Goal: Task Accomplishment & Management: Manage account settings

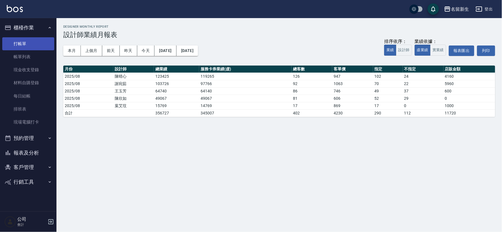
click at [28, 40] on link "打帳單" at bounding box center [28, 43] width 52 height 13
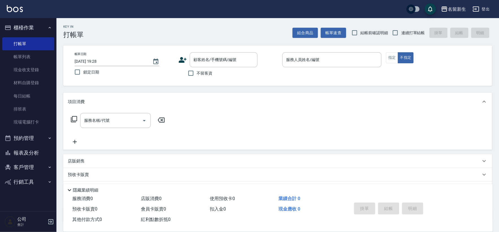
click at [409, 30] on span "連續打單結帳" at bounding box center [413, 33] width 24 height 6
click at [401, 29] on input "連續打單結帳" at bounding box center [395, 33] width 12 height 12
checkbox input "true"
click at [179, 58] on icon at bounding box center [182, 60] width 8 height 8
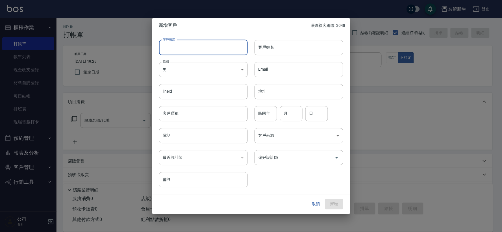
click at [184, 52] on input "客戶編號" at bounding box center [203, 47] width 89 height 15
type input "3402"
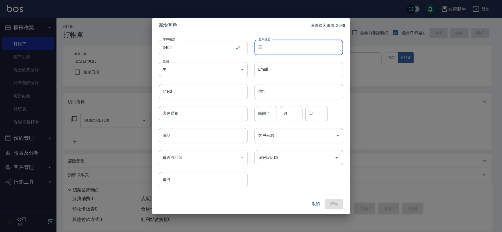
type input "亡"
type input "王"
type input "[PERSON_NAME]"
type input "75"
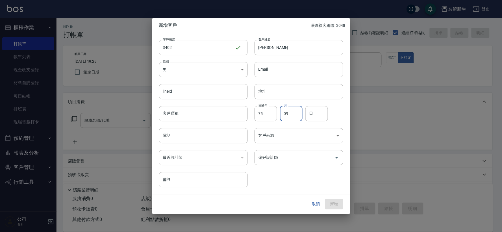
type input "09"
type input "10"
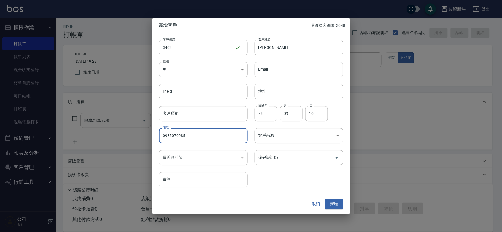
type input "0985070285"
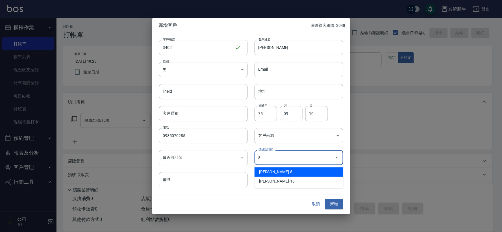
type input "陳欣如"
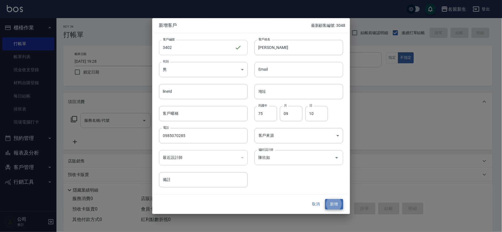
click at [325, 199] on button "新增" at bounding box center [334, 204] width 18 height 10
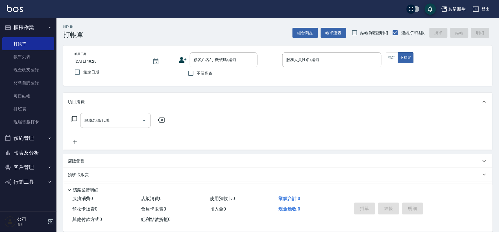
click at [182, 58] on icon at bounding box center [183, 60] width 8 height 6
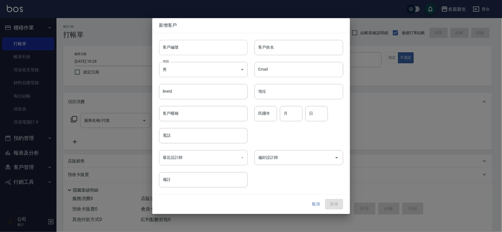
drag, startPoint x: 182, startPoint y: 58, endPoint x: 185, endPoint y: 54, distance: 5.3
click at [185, 54] on input "客戶編號" at bounding box center [203, 47] width 89 height 15
type input "3401"
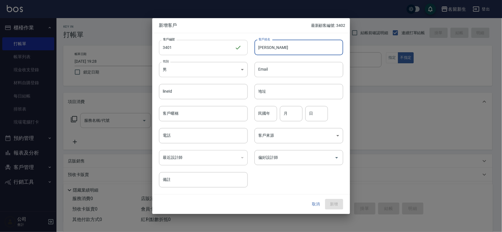
type input "[PERSON_NAME]"
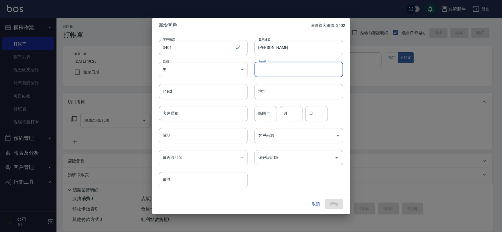
click at [186, 76] on body "名留新生 登出 櫃檯作業 打帳單 帳單列表 現金收支登錄 材料自購登錄 每日結帳 排班表 現場電腦打卡 預約管理 預約管理 單日預約紀錄 單週預約紀錄 報表及…" at bounding box center [251, 138] width 502 height 276
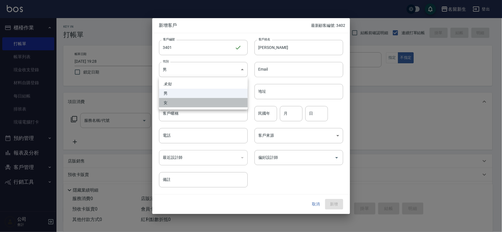
click at [187, 100] on li "女" at bounding box center [203, 102] width 89 height 9
type input "[DEMOGRAPHIC_DATA]"
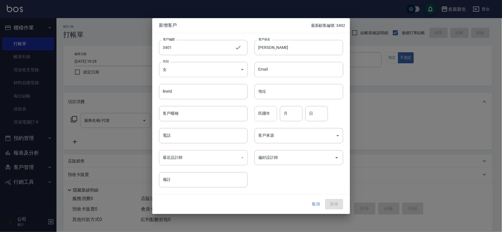
click at [269, 114] on input "民國年" at bounding box center [265, 113] width 23 height 15
type input "48"
type input "11"
type input "02"
type input "0927978522"
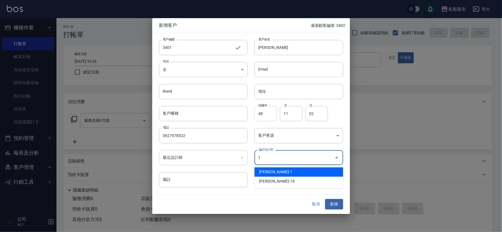
type input "王玉芳"
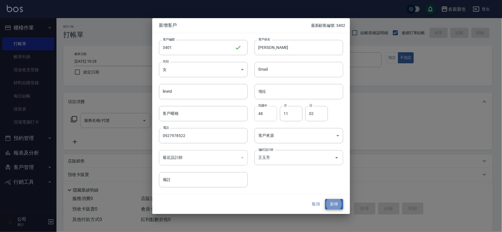
click at [325, 199] on button "新增" at bounding box center [334, 204] width 18 height 10
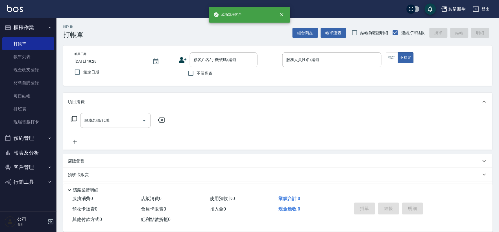
click at [186, 58] on icon at bounding box center [182, 60] width 8 height 8
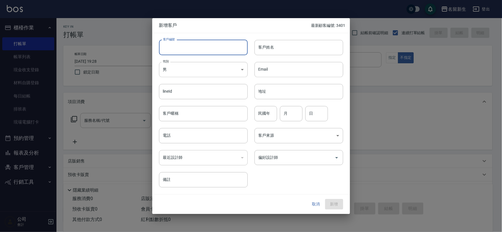
click at [187, 48] on input "客戶編號" at bounding box center [203, 47] width 89 height 15
type input "3054"
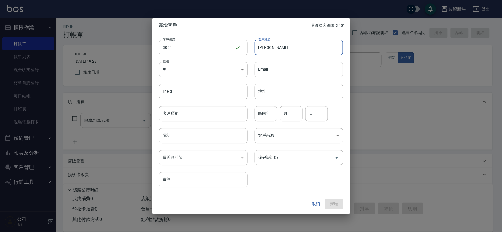
type input "[PERSON_NAME]"
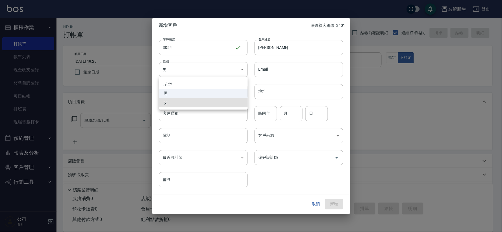
type input "[DEMOGRAPHIC_DATA]"
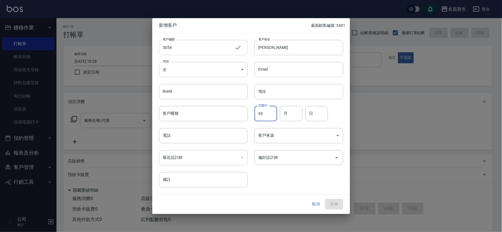
type input "95"
type input "07"
type input "18"
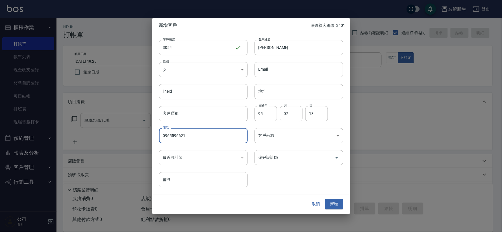
type input "0965596621"
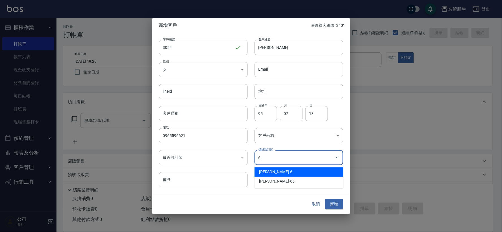
type input "謝宛茹"
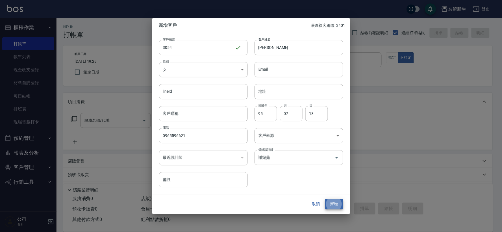
click at [325, 199] on button "新增" at bounding box center [334, 204] width 18 height 10
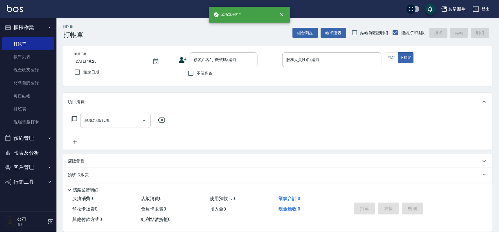
click at [180, 58] on icon at bounding box center [182, 60] width 8 height 8
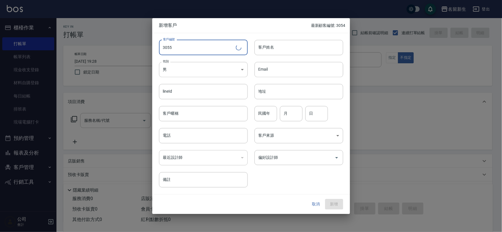
type input "3055"
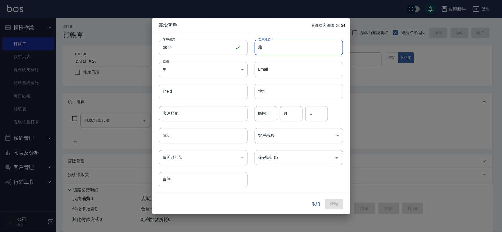
type input "賴"
type input "70"
type input "04"
type input "20"
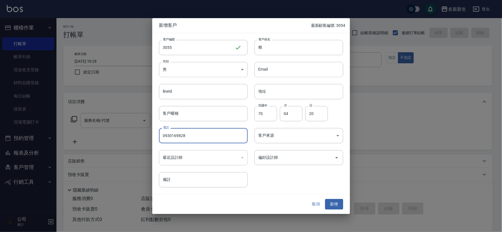
type input "0930169828"
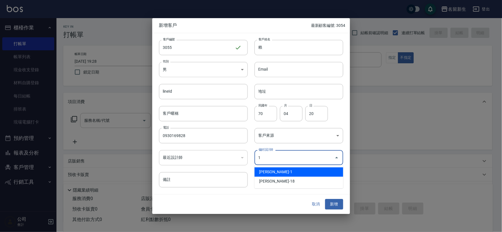
type input "王玉芳"
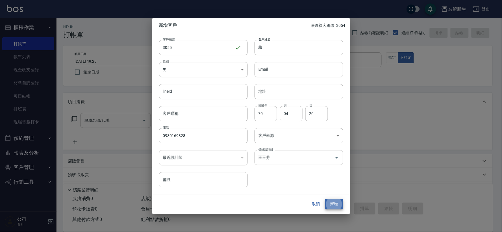
click at [325, 199] on button "新增" at bounding box center [334, 204] width 18 height 10
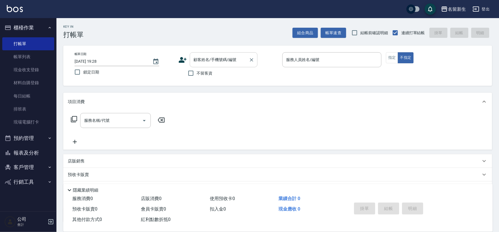
click at [197, 60] on div "顧客姓名/手機號碼/編號 顧客姓名/手機號碼/編號" at bounding box center [224, 59] width 68 height 15
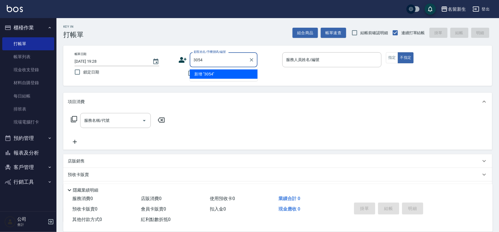
type input "3054"
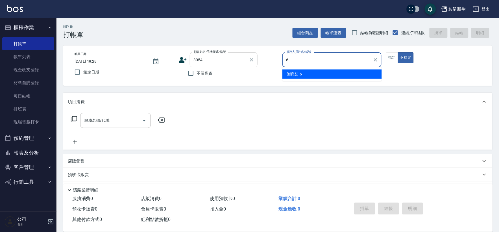
type input "[PERSON_NAME]-6"
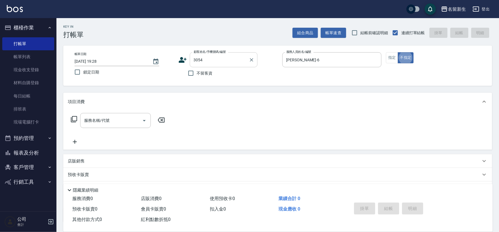
type button "false"
type input "[PERSON_NAME]/0965596621/3054"
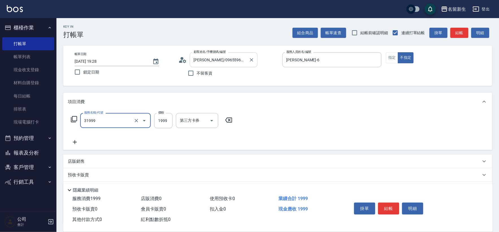
type input "1999以下燙髮(31999)"
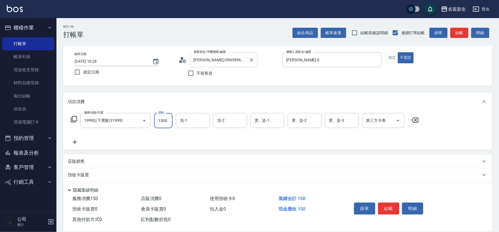
type input "1500"
type input "[PERSON_NAME]-6"
type input "[PERSON_NAME]-18"
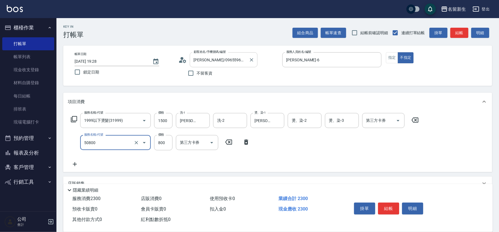
type input "原價401~800護髮(50800)"
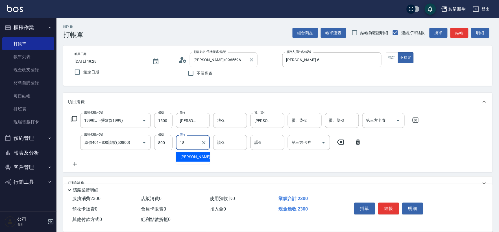
type input "[PERSON_NAME]-18"
click at [388, 55] on button "指定" at bounding box center [392, 57] width 12 height 11
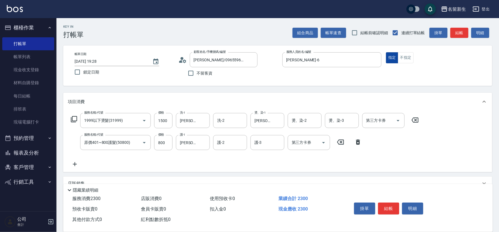
type button "true"
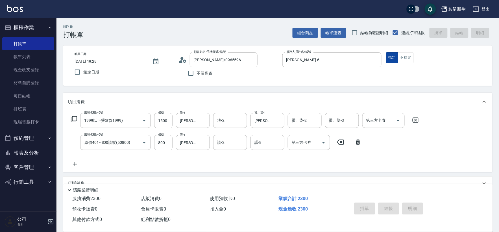
type input "[DATE] 19:31"
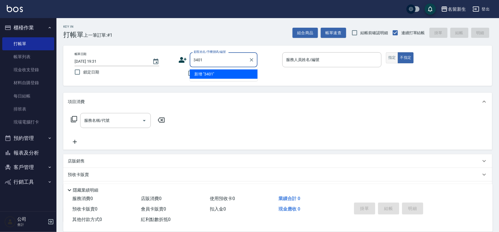
type input "3401"
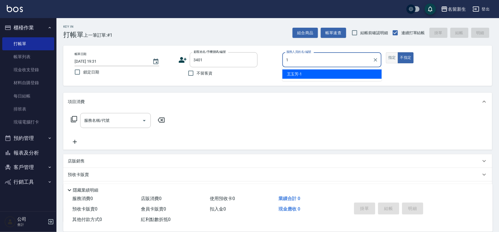
type input "[PERSON_NAME]-1"
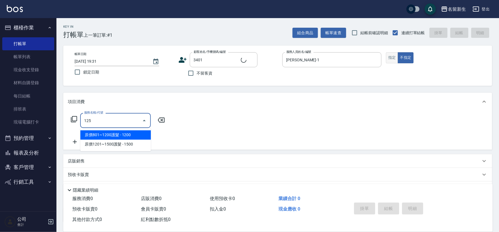
type input "1250"
type input "[PERSON_NAME]/0927978522/3401"
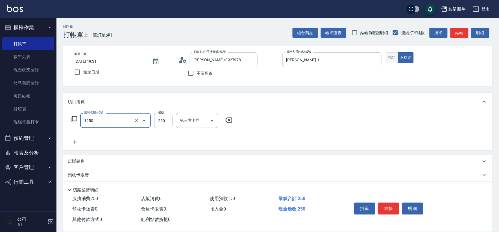
type input "洗髮250(1250)"
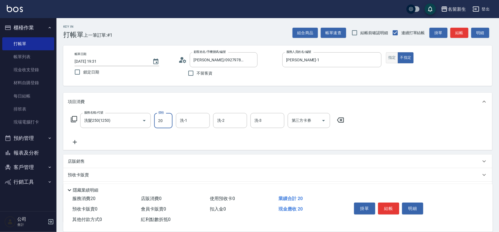
type input "250"
type input "[PERSON_NAME]-1"
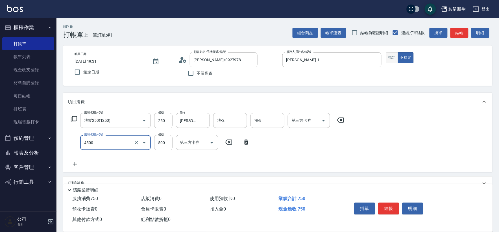
type input "補染(4500)"
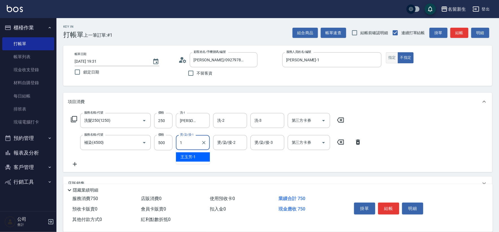
type input "[PERSON_NAME]-1"
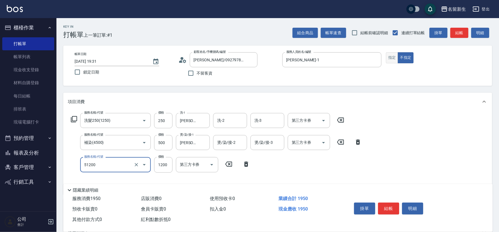
type input "原價801~1200護髮(51200)"
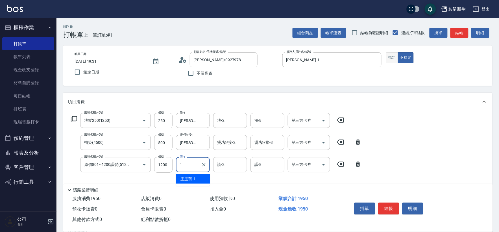
type input "[PERSON_NAME]-1"
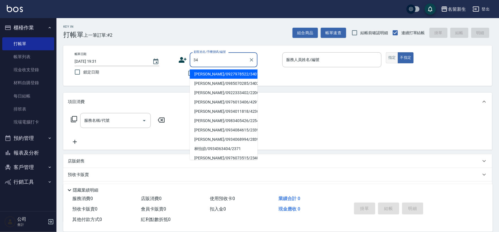
type input "3"
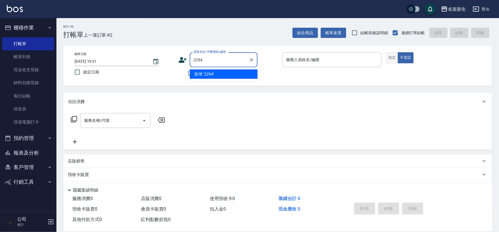
type input "2294"
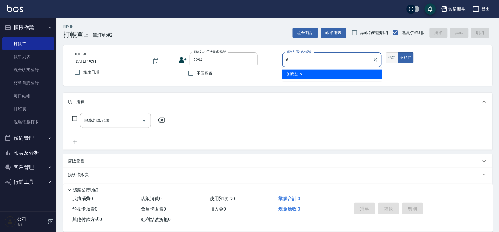
type input "[PERSON_NAME]-6"
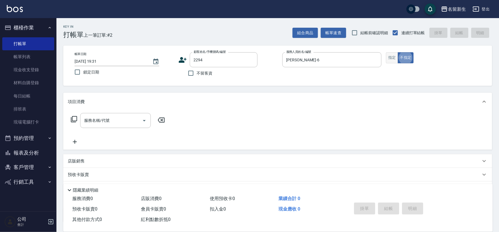
type input "[PERSON_NAME]/0968016309/2294"
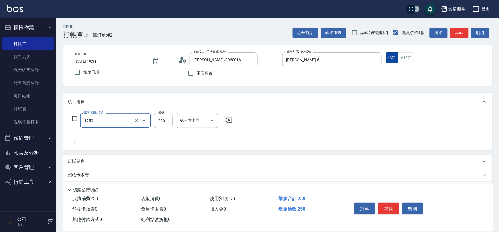
type input "洗髮250(1250)"
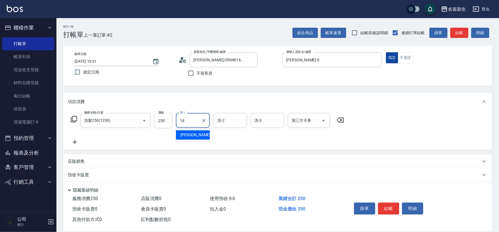
type input "[PERSON_NAME]-18"
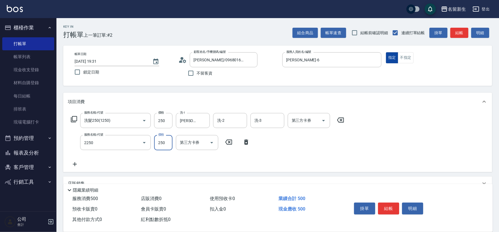
type input "剪髮(2250)"
type input "300"
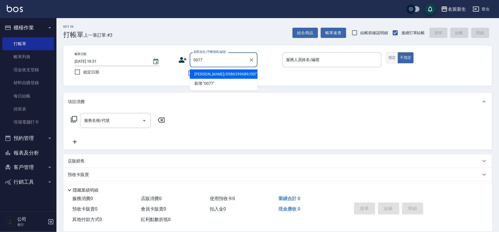
type input "[PERSON_NAME]/0986399689/0077"
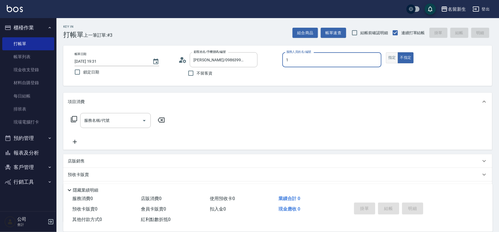
type input "[PERSON_NAME]-1"
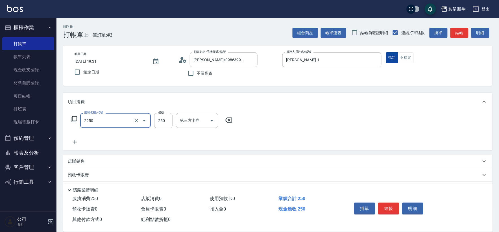
type input "剪髮(2250)"
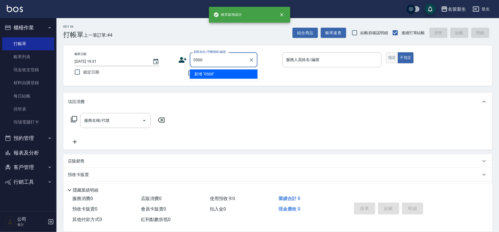
type input "0500"
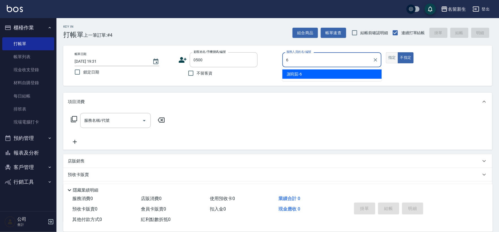
type input "[PERSON_NAME]-6"
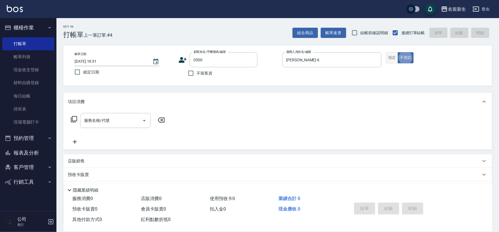
type input "[PERSON_NAME]/0988152639/0500"
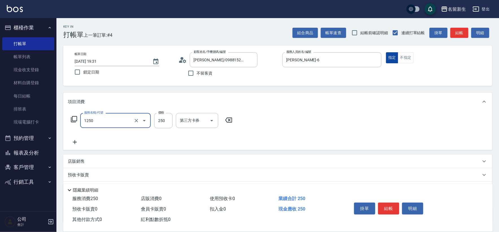
type input "洗髮250(1250)"
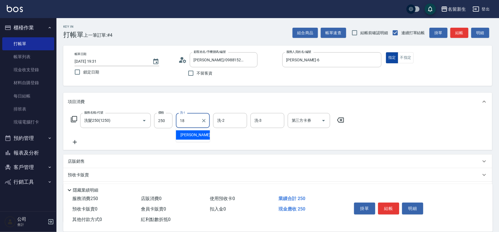
type input "[PERSON_NAME]-18"
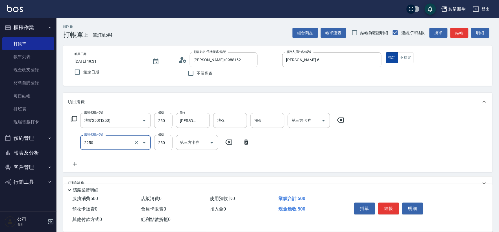
type input "剪髮(2250)"
type input "300"
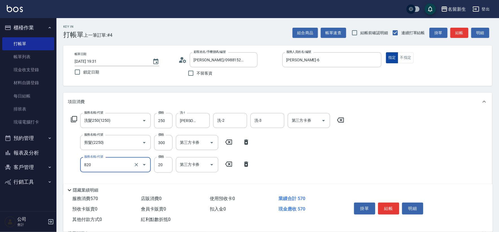
type input "潤絲(820)"
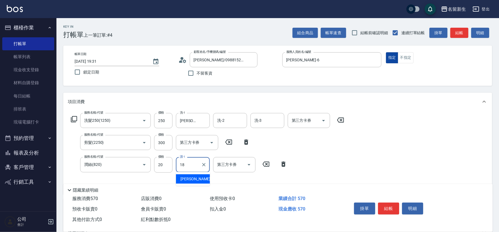
type input "[PERSON_NAME]-18"
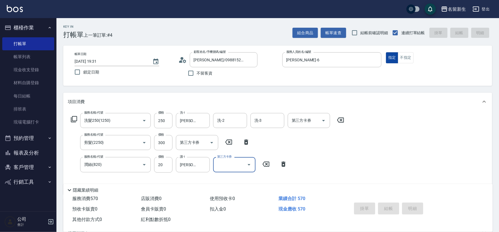
type input "[DATE] 19:32"
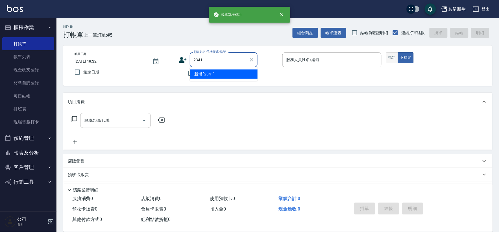
type input "2341"
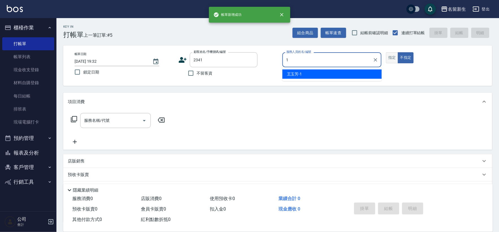
type input "[PERSON_NAME]-1"
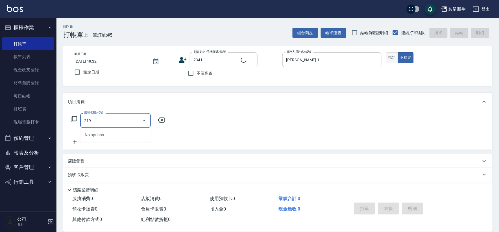
type input "2199"
type input "[PERSON_NAME]/0932920597/2341"
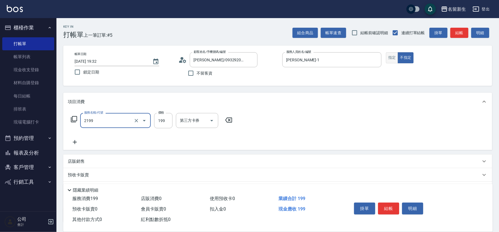
type input "不指定剪髮活動(2199)"
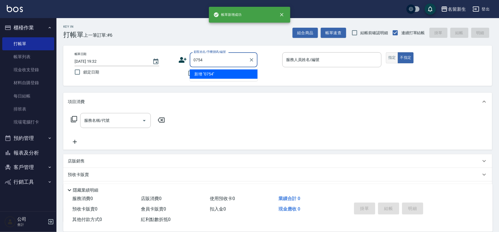
type input "0754"
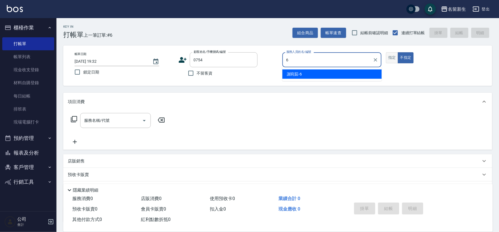
type input "[PERSON_NAME]-6"
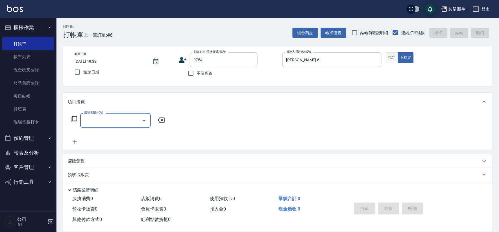
type input "[PERSON_NAME]/0972087871/0754"
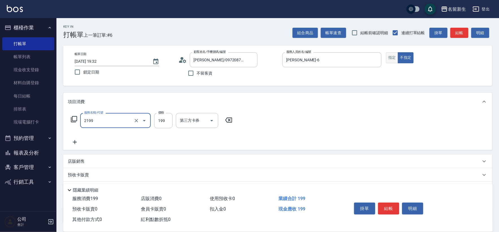
type input "不指定剪髮活動(2199)"
click at [163, 120] on input "199" at bounding box center [163, 120] width 18 height 15
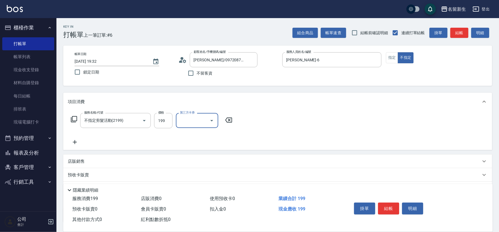
click at [78, 141] on icon at bounding box center [75, 142] width 14 height 7
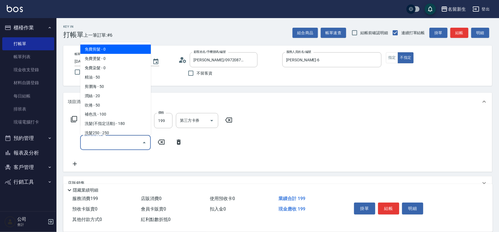
click at [85, 141] on input "服務名稱/代號" at bounding box center [111, 143] width 57 height 10
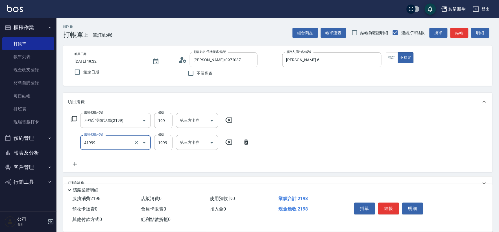
type input "1999以下染髮(41999)"
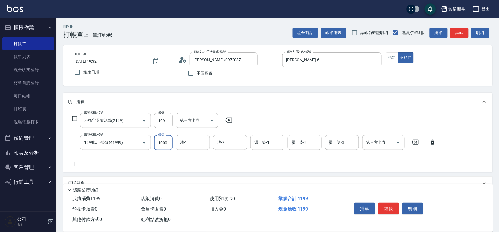
type input "1000"
type input "[PERSON_NAME]-18"
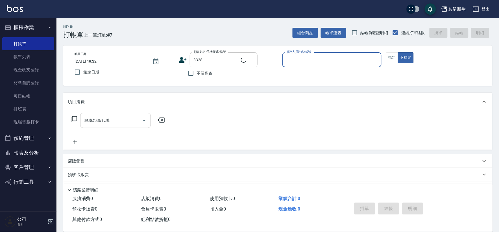
type input "[PERSON_NAME]/0989203710/3328"
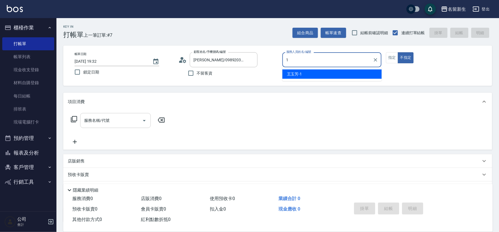
type input "[PERSON_NAME]-1"
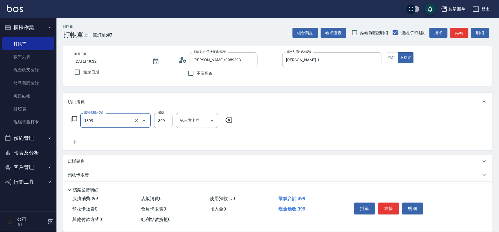
type input "健康洗髮(1399)"
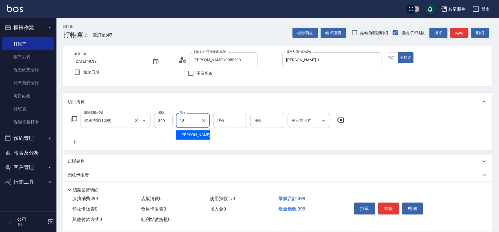
type input "[PERSON_NAME]-18"
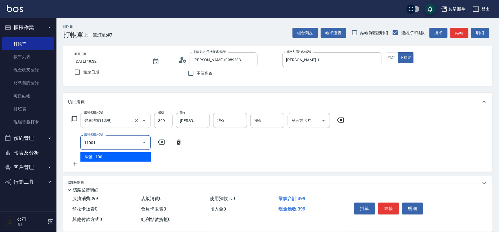
type input "瞬護(11001)"
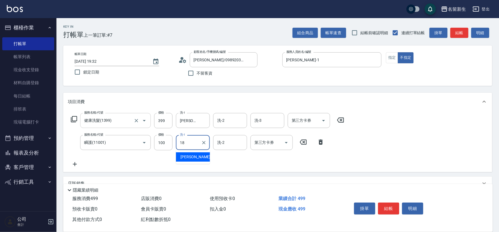
type input "[PERSON_NAME]-18"
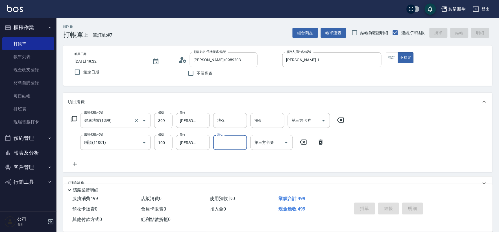
type input "[DATE] 19:33"
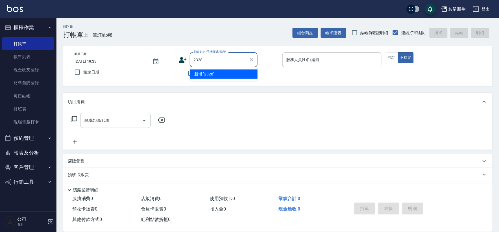
type input "2328"
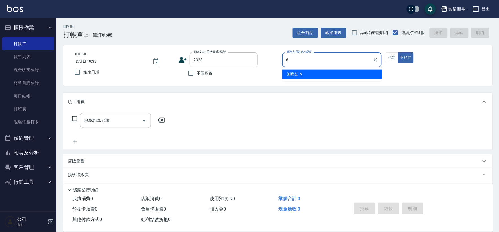
type input "[PERSON_NAME]-6"
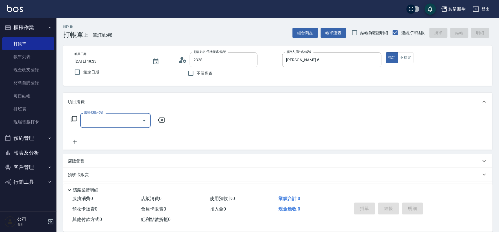
type input "[PERSON_NAME]/0938685622/2328"
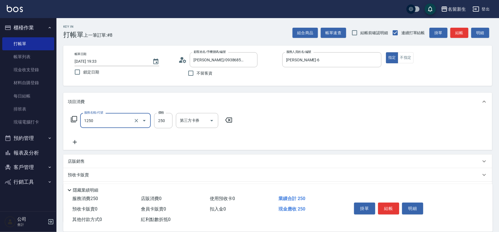
type input "洗髮250(1250)"
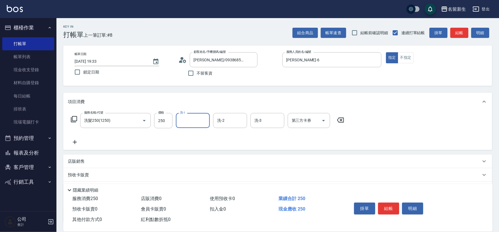
type input "1"
type input "[PERSON_NAME]-6"
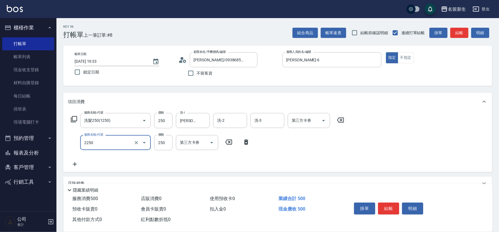
type input "剪髮(2250)"
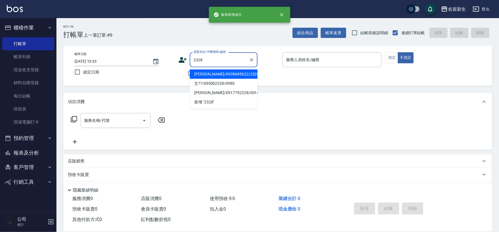
type input "[PERSON_NAME]/0938685622/2328"
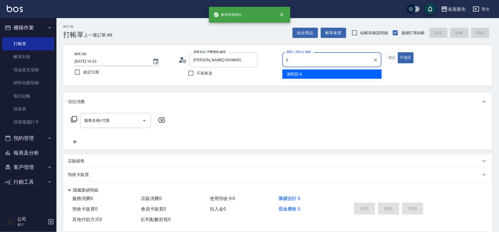
type input "[PERSON_NAME]-6"
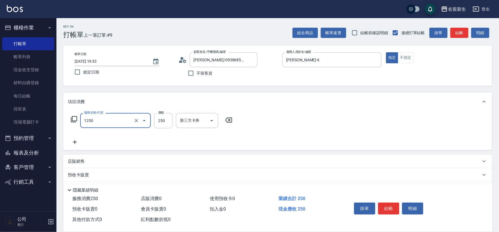
type input "洗髮250(1250)"
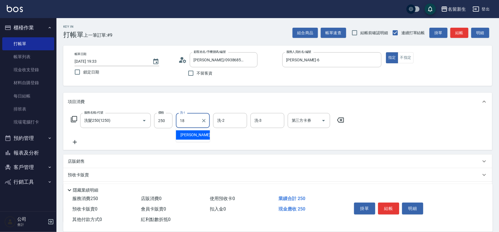
type input "[PERSON_NAME]-18"
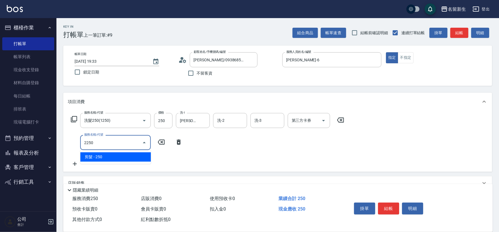
type input "剪髮(2250)"
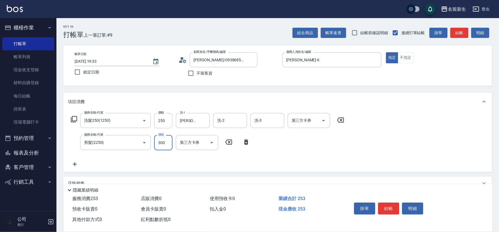
type input "300"
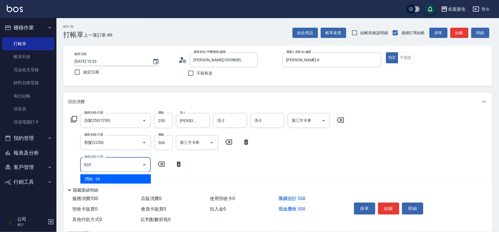
type input "潤絲(820)"
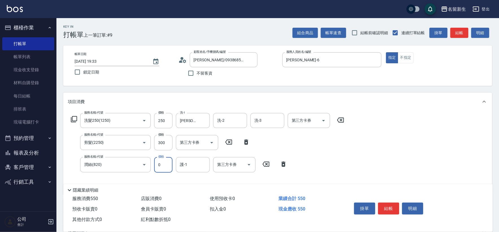
type input "20"
type input "[PERSON_NAME]-18"
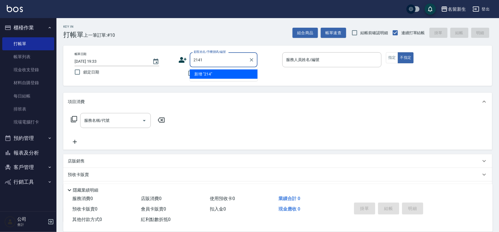
type input "2141"
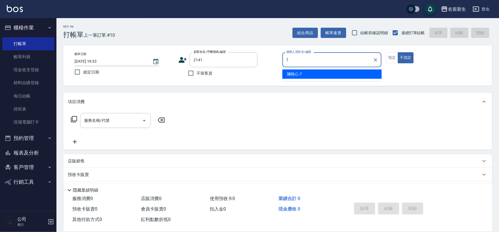
type input "[PERSON_NAME]-7"
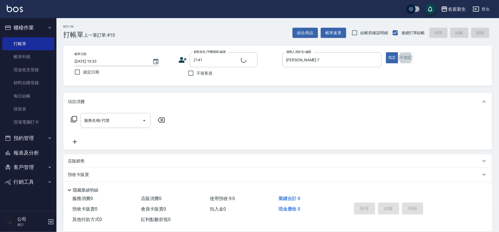
type input "[PERSON_NAME]/0985158017/2141"
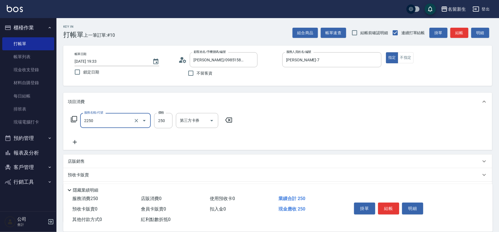
type input "剪髮(2250)"
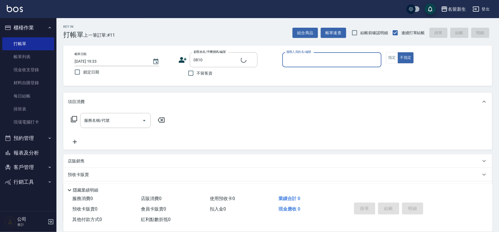
type input "[PERSON_NAME]/0937129218/0810"
type input "[PERSON_NAME]-5"
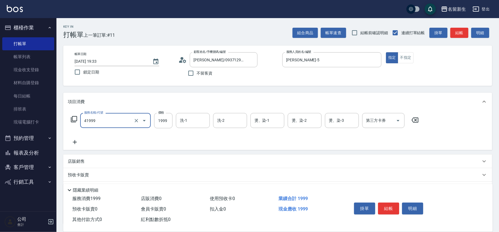
type input "1999以下染髮(41999)"
type input "1000"
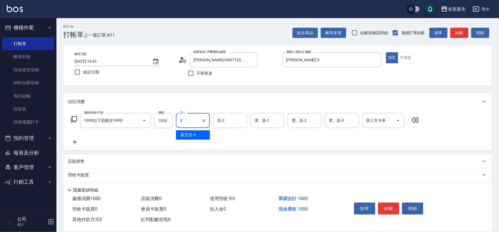
type input "[PERSON_NAME]-5"
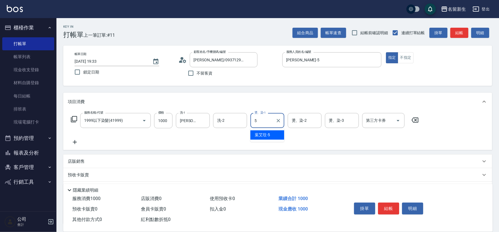
type input "[PERSON_NAME]-5"
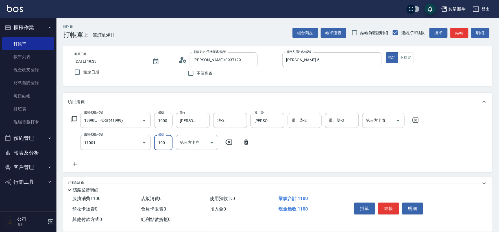
type input "瞬護(11001)"
click at [321, 140] on icon at bounding box center [321, 142] width 14 height 7
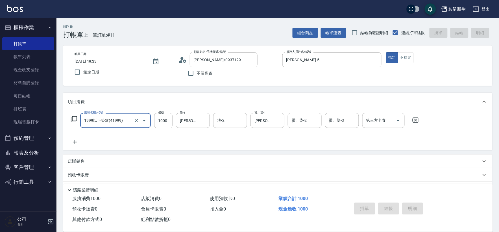
type input "[DATE] 19:34"
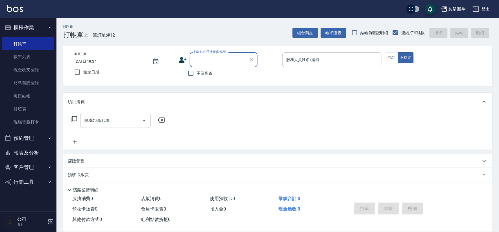
type input "0"
type input "0831"
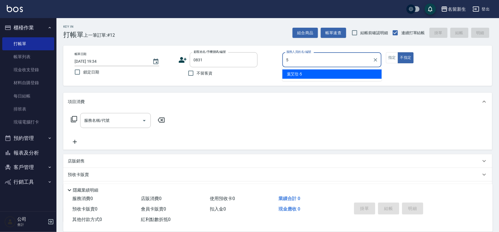
type input "[PERSON_NAME]-5"
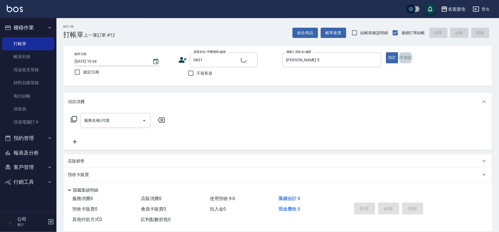
type input "[PERSON_NAME]/0958081449/0831"
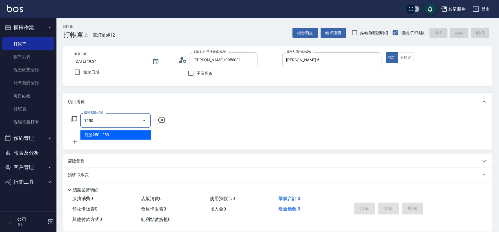
type input "洗髮250(1250)"
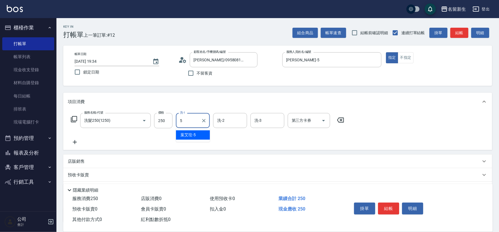
type input "[PERSON_NAME]-5"
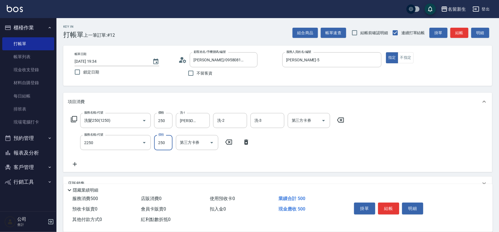
type input "剪髮(2250)"
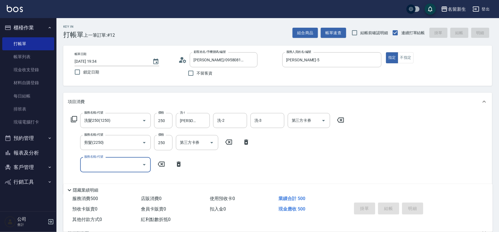
type input "[DATE] 19:35"
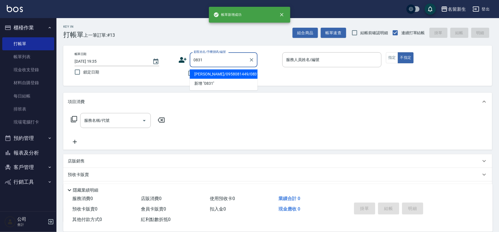
type input "[PERSON_NAME]/0958081449/0831"
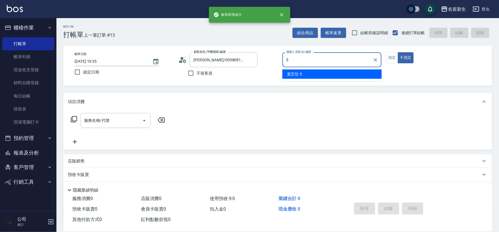
type input "[PERSON_NAME]-5"
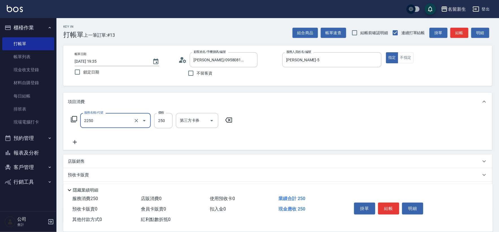
type input "剪髮(2250)"
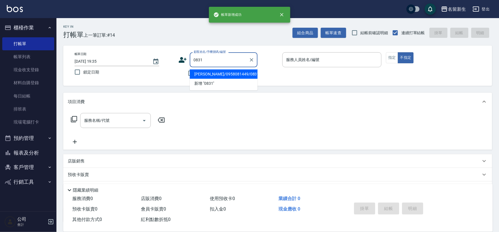
type input "0831"
type input "5"
type input "[PERSON_NAME]/0958081449/0831"
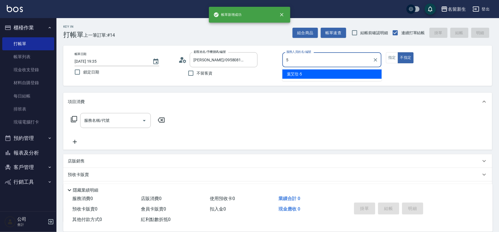
type input "[PERSON_NAME]-5"
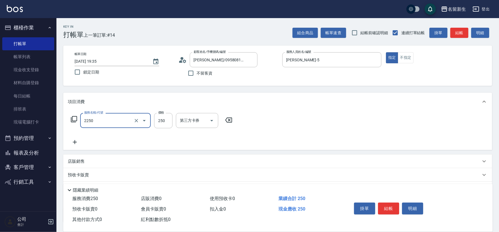
type input "剪髮(2250)"
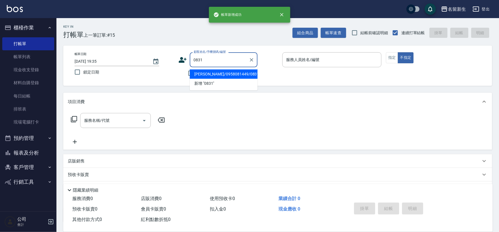
type input "0831"
type input "5"
type input "[PERSON_NAME]/0958081449/0831"
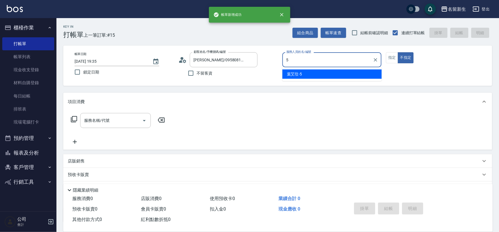
type input "[PERSON_NAME]-5"
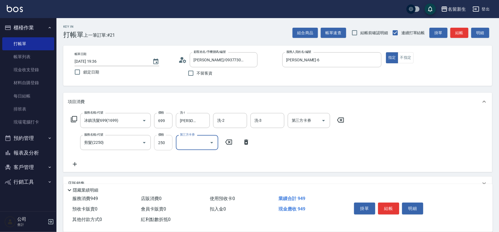
click at [162, 146] on input "250" at bounding box center [163, 142] width 18 height 15
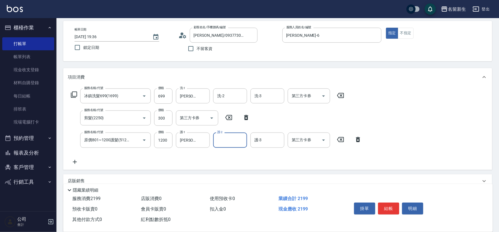
scroll to position [88, 0]
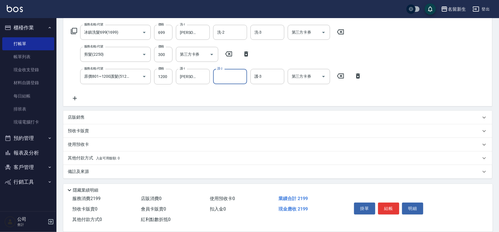
click at [116, 158] on span "入金可用餘額: 0" at bounding box center [108, 158] width 24 height 4
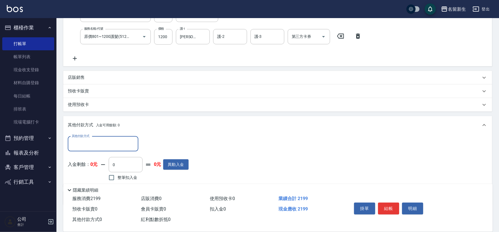
scroll to position [128, 0]
click at [115, 143] on input "其他付款方式" at bounding box center [103, 143] width 66 height 10
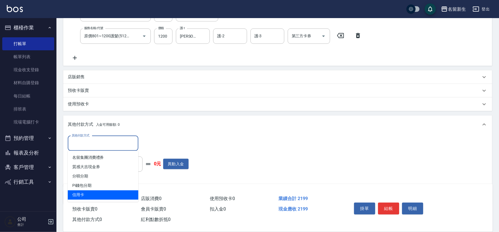
click at [99, 194] on span "信用卡" at bounding box center [103, 194] width 71 height 9
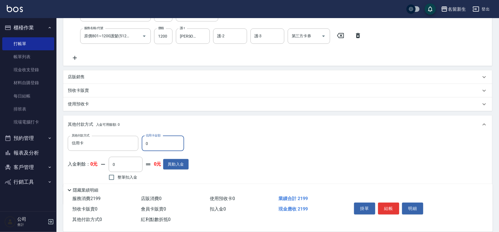
drag, startPoint x: 154, startPoint y: 142, endPoint x: 11, endPoint y: 145, distance: 143.2
click at [13, 145] on div "名留新生 登出 櫃檯作業 打帳單 帳單列表 現金收支登錄 材料自購登錄 每日結帳 排班表 現場電腦打卡 預約管理 預約管理 單日預約紀錄 單週預約紀錄 報表及…" at bounding box center [249, 65] width 499 height 387
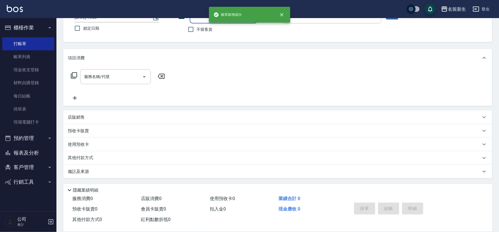
scroll to position [0, 0]
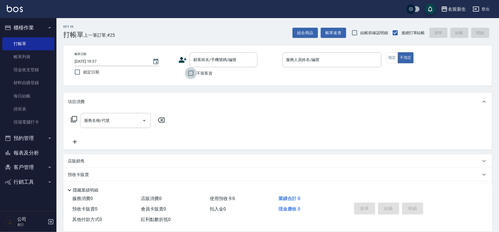
drag, startPoint x: 189, startPoint y: 78, endPoint x: 199, endPoint y: 71, distance: 11.9
click at [195, 74] on input "不留客資" at bounding box center [191, 73] width 12 height 12
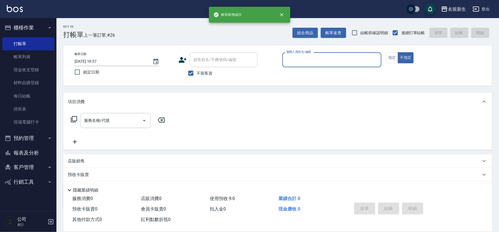
click at [38, 157] on button "報表及分析" at bounding box center [28, 152] width 52 height 15
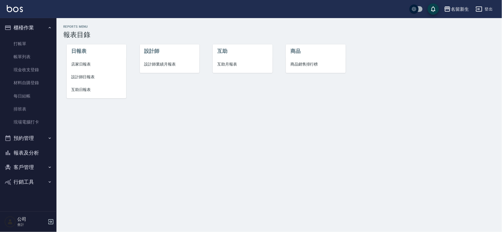
click at [156, 57] on li "設計師" at bounding box center [170, 51] width 60 height 14
drag, startPoint x: 156, startPoint y: 57, endPoint x: 153, endPoint y: 64, distance: 7.3
click at [156, 58] on ul "設計師 設計師業績月報表" at bounding box center [170, 58] width 60 height 29
click at [153, 64] on span "設計師業績月報表" at bounding box center [169, 64] width 51 height 6
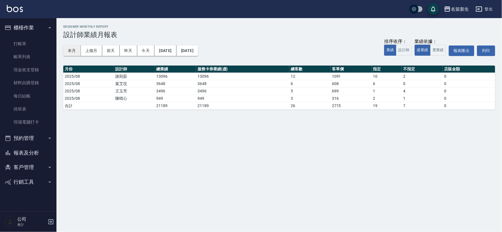
click at [80, 49] on button "本月" at bounding box center [72, 50] width 18 height 10
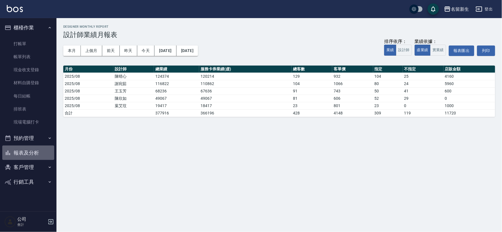
click at [38, 149] on button "報表及分析" at bounding box center [28, 152] width 52 height 15
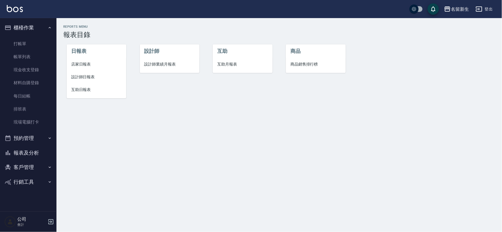
click at [85, 91] on span "互助日報表" at bounding box center [96, 90] width 51 height 6
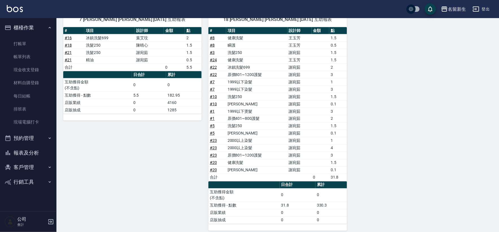
scroll to position [208, 0]
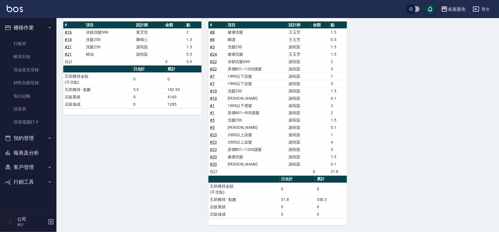
click at [43, 156] on button "報表及分析" at bounding box center [28, 152] width 52 height 15
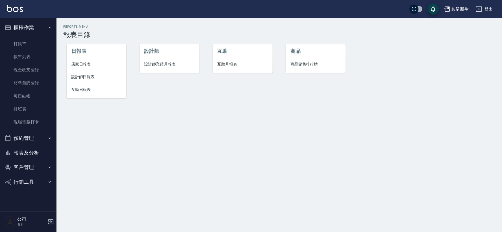
click at [169, 63] on span "設計師業績月報表" at bounding box center [169, 64] width 51 height 6
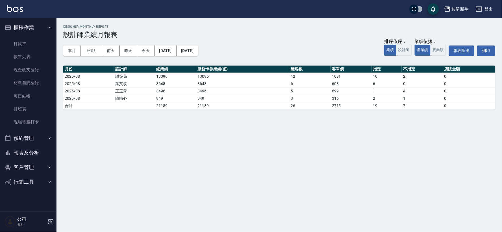
click at [27, 155] on button "報表及分析" at bounding box center [28, 152] width 52 height 15
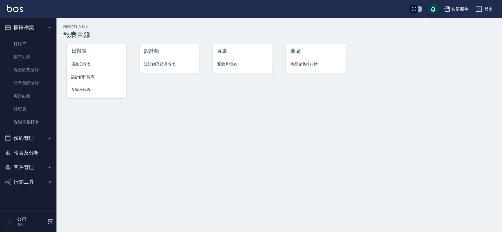
click at [224, 62] on span "互助月報表" at bounding box center [242, 64] width 51 height 6
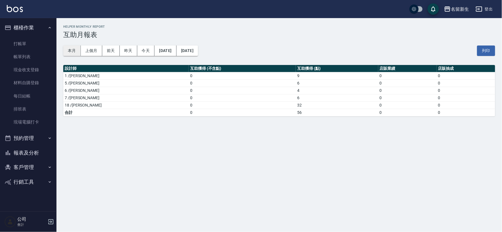
click at [75, 50] on button "本月" at bounding box center [72, 50] width 18 height 10
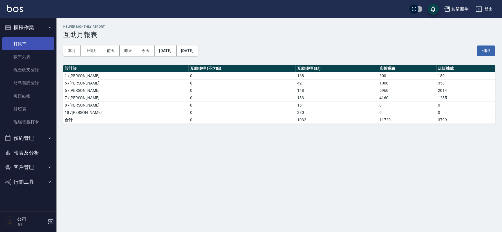
click at [27, 43] on link "打帳單" at bounding box center [28, 43] width 52 height 13
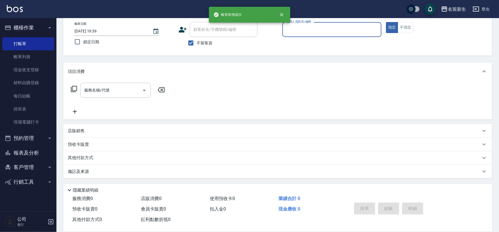
scroll to position [30, 0]
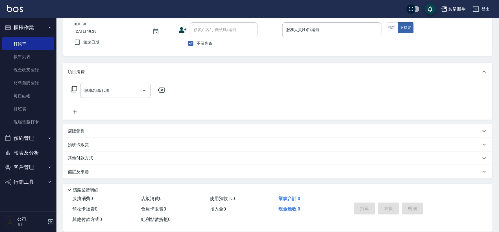
drag, startPoint x: 206, startPoint y: 42, endPoint x: 216, endPoint y: 32, distance: 13.8
click at [207, 42] on span "不留客資" at bounding box center [205, 43] width 16 height 6
click at [204, 41] on span "不留客資" at bounding box center [205, 43] width 16 height 6
click at [197, 41] on input "不留客資" at bounding box center [191, 43] width 12 height 12
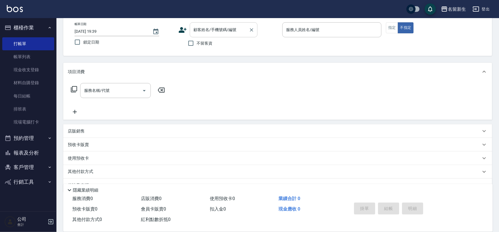
click at [215, 25] on div "顧客姓名/手機號碼/編號 顧客姓名/手機號碼/編號" at bounding box center [224, 29] width 68 height 15
click at [33, 159] on button "報表及分析" at bounding box center [28, 152] width 52 height 15
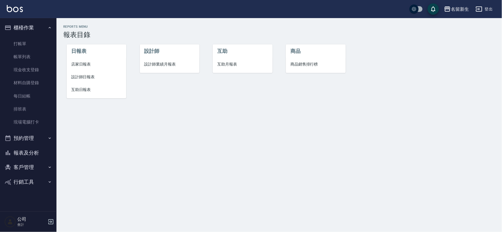
click at [157, 72] on ul "設計師 設計師業績月報表" at bounding box center [170, 58] width 60 height 29
click at [159, 68] on li "設計師業績月報表" at bounding box center [170, 64] width 60 height 13
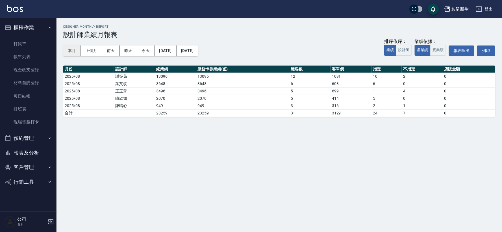
click at [71, 51] on button "本月" at bounding box center [72, 50] width 18 height 10
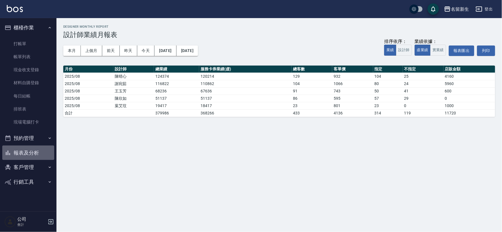
click at [42, 151] on button "報表及分析" at bounding box center [28, 152] width 52 height 15
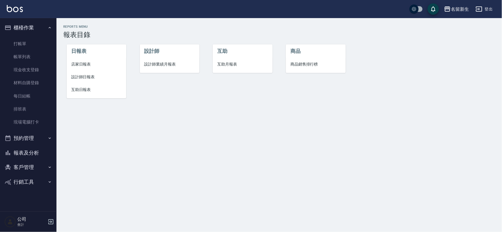
click at [85, 78] on span "設計師日報表" at bounding box center [96, 77] width 51 height 6
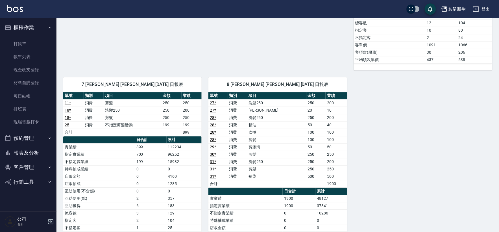
scroll to position [408, 0]
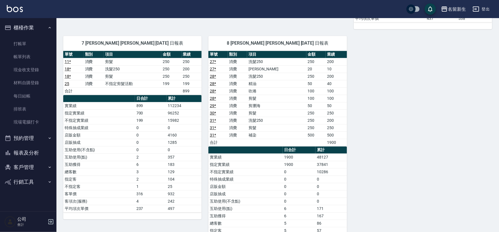
drag, startPoint x: 38, startPoint y: 150, endPoint x: 43, endPoint y: 148, distance: 5.4
click at [38, 150] on button "報表及分析" at bounding box center [28, 152] width 52 height 15
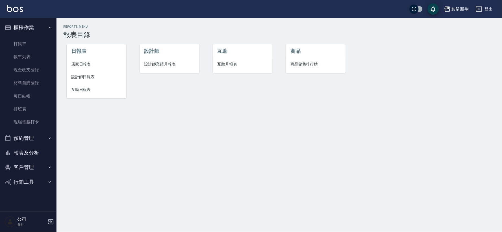
click at [87, 61] on span "店家日報表" at bounding box center [96, 64] width 51 height 6
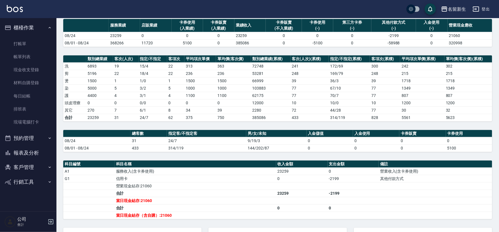
scroll to position [105, 0]
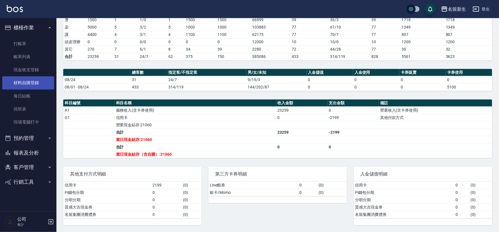
click at [29, 79] on link "材料自購登錄" at bounding box center [28, 82] width 52 height 13
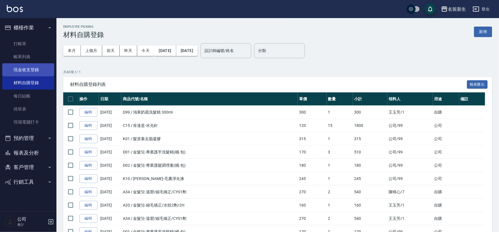
click at [32, 66] on link "現金收支登錄" at bounding box center [28, 69] width 52 height 13
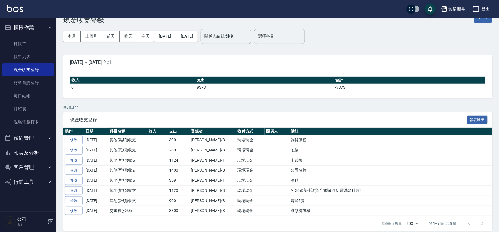
scroll to position [21, 0]
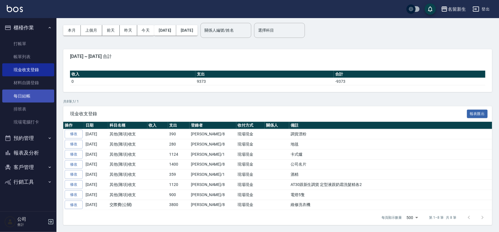
click at [32, 98] on link "每日結帳" at bounding box center [28, 96] width 52 height 13
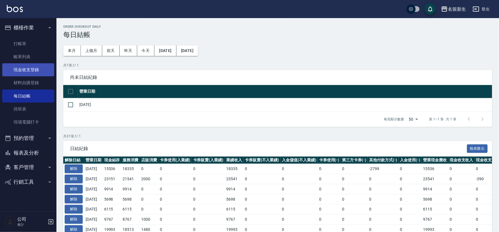
click at [27, 66] on link "現金收支登錄" at bounding box center [28, 69] width 52 height 13
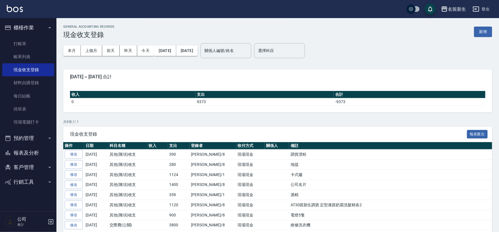
click at [30, 150] on button "報表及分析" at bounding box center [28, 152] width 52 height 15
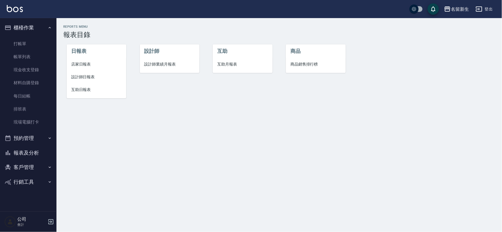
click at [79, 63] on span "店家日報表" at bounding box center [96, 64] width 51 height 6
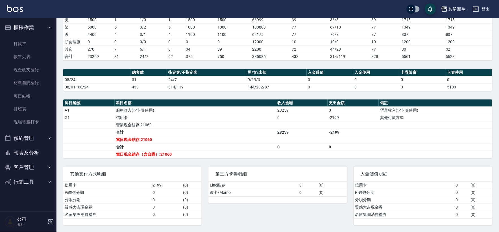
scroll to position [105, 0]
click at [24, 145] on button "報表及分析" at bounding box center [28, 152] width 52 height 15
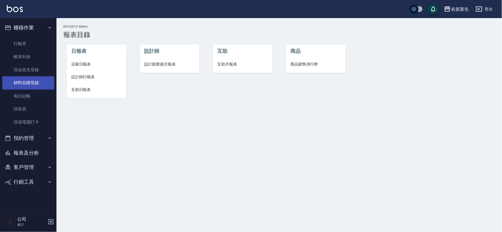
click at [31, 77] on link "材料自購登錄" at bounding box center [28, 82] width 52 height 13
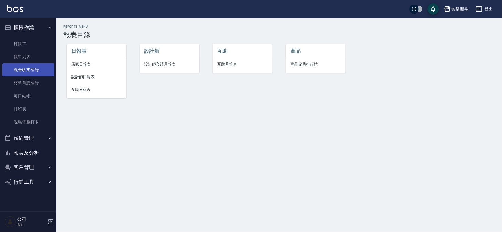
click at [36, 70] on link "現金收支登錄" at bounding box center [28, 69] width 52 height 13
click at [47, 67] on link "現金收支登錄" at bounding box center [28, 69] width 52 height 13
click at [43, 69] on link "現金收支登錄" at bounding box center [28, 69] width 52 height 13
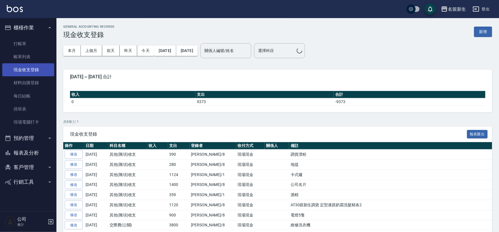
click at [42, 68] on link "現金收支登錄" at bounding box center [28, 69] width 52 height 13
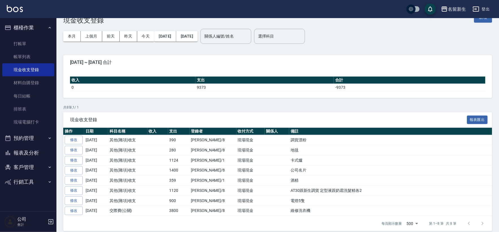
scroll to position [21, 0]
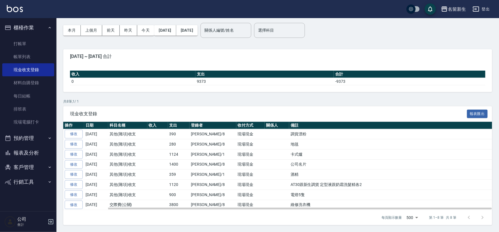
click at [170, 134] on td "390" at bounding box center [179, 134] width 22 height 10
click at [73, 134] on link "修改" at bounding box center [74, 134] width 18 height 9
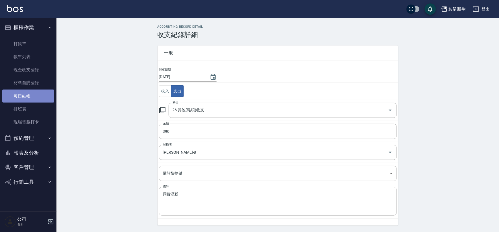
click at [40, 95] on link "每日結帳" at bounding box center [28, 96] width 52 height 13
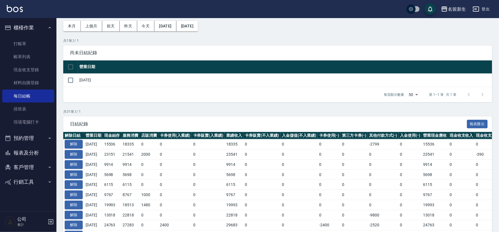
scroll to position [63, 0]
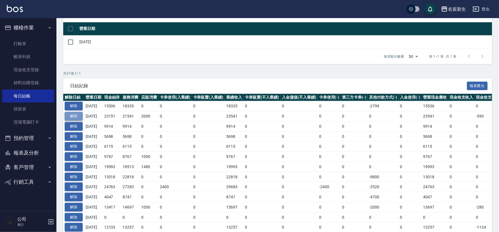
click at [72, 113] on button "解除" at bounding box center [74, 116] width 18 height 9
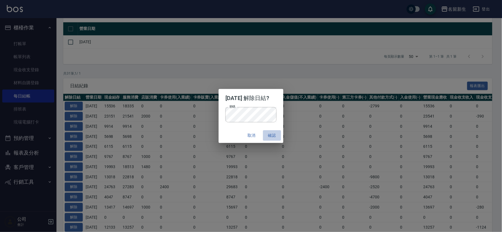
click at [271, 136] on button "確認" at bounding box center [272, 135] width 18 height 10
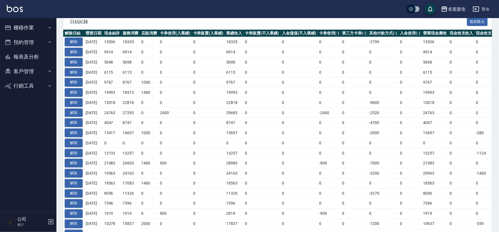
scroll to position [140, 0]
click at [33, 58] on button "報表及分析" at bounding box center [28, 56] width 52 height 15
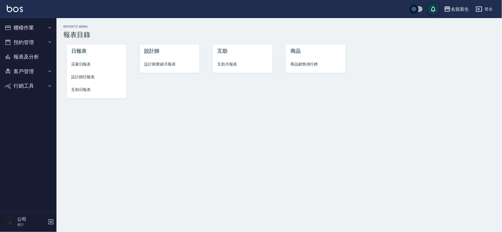
click at [38, 27] on button "櫃檯作業" at bounding box center [28, 27] width 52 height 15
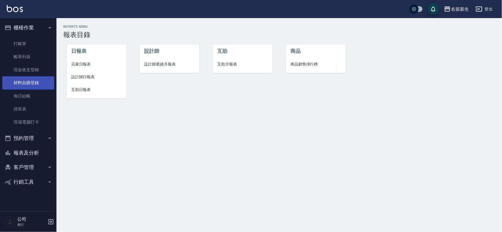
click at [38, 81] on link "材料自購登錄" at bounding box center [28, 82] width 52 height 13
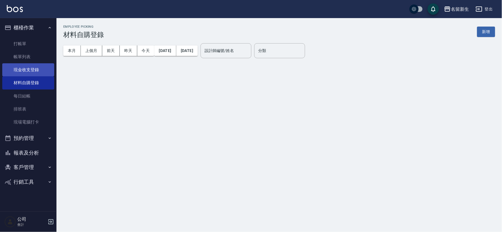
click at [32, 69] on link "現金收支登錄" at bounding box center [28, 69] width 52 height 13
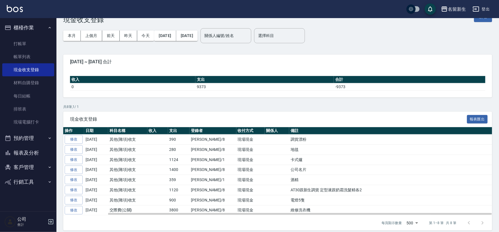
scroll to position [21, 0]
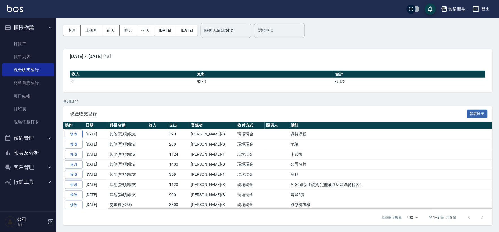
click at [78, 131] on link "修改" at bounding box center [74, 134] width 18 height 9
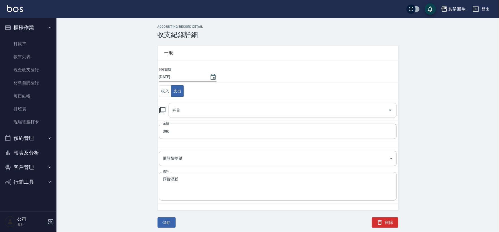
type input "26 其他(雜項)收支"
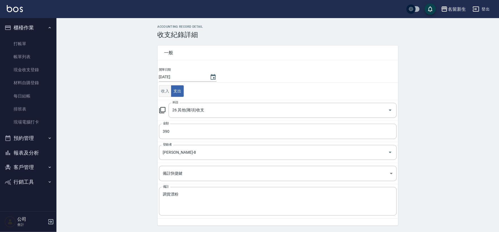
click at [166, 90] on button "收入" at bounding box center [165, 91] width 13 height 12
click at [194, 111] on input "科目" at bounding box center [278, 110] width 215 height 10
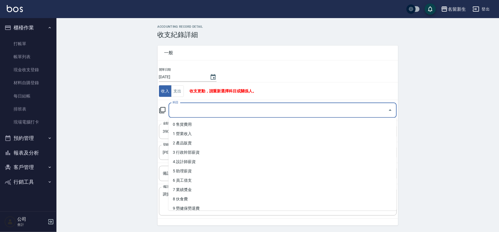
click at [133, 119] on div "ACCOUNTING RECORD DETAIL 收支紀錄詳細 一般 開單日期 2025/08/22 收入 支出 收支更動，請重新選擇科目或關係人。 科目 科…" at bounding box center [277, 134] width 442 height 218
click at [194, 112] on input "科目" at bounding box center [278, 110] width 215 height 10
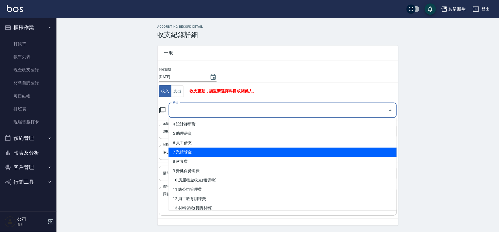
scroll to position [188, 0]
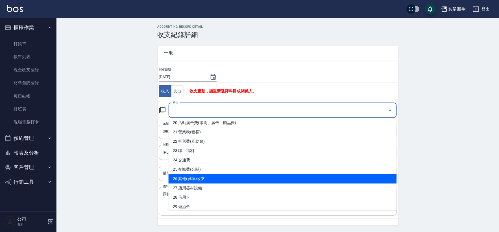
click at [199, 177] on li "26 其他(雜項)收支" at bounding box center [283, 178] width 228 height 9
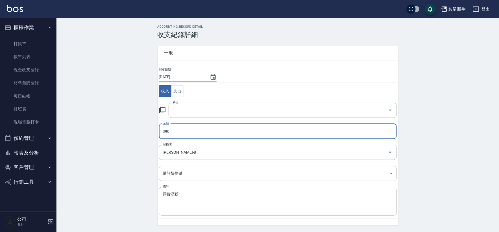
type input "26 其他(雜項)收支"
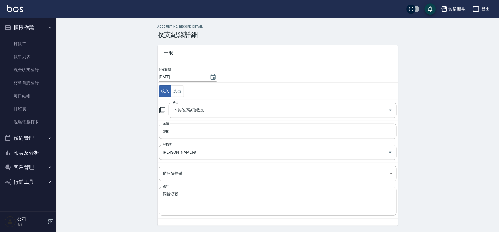
click at [117, 159] on div "ACCOUNTING RECORD DETAIL 收支紀錄詳細 一般 開單日期 2025/08/22 收入 支出 科目 26 其他(雜項)收支 科目 金額 3…" at bounding box center [277, 134] width 442 height 218
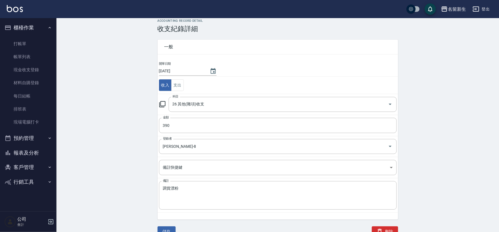
scroll to position [11, 0]
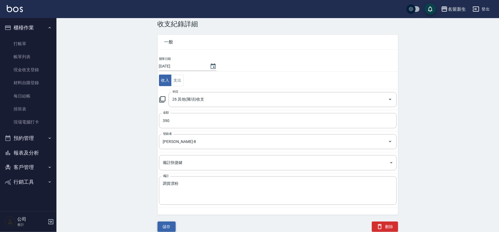
click at [164, 225] on button "儲存" at bounding box center [167, 226] width 18 height 10
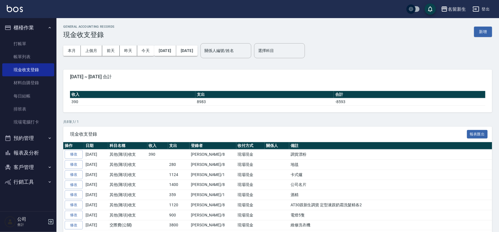
drag, startPoint x: 33, startPoint y: 149, endPoint x: 73, endPoint y: 136, distance: 41.6
click at [33, 148] on button "報表及分析" at bounding box center [28, 152] width 52 height 15
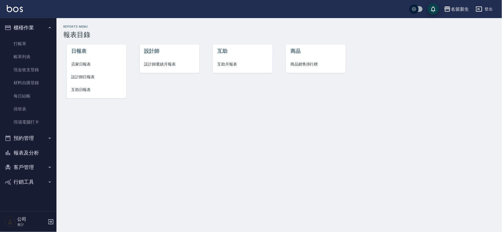
click at [86, 66] on span "店家日報表" at bounding box center [96, 64] width 51 height 6
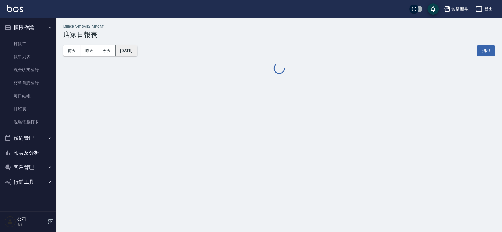
click at [131, 47] on button "[DATE]" at bounding box center [125, 50] width 21 height 10
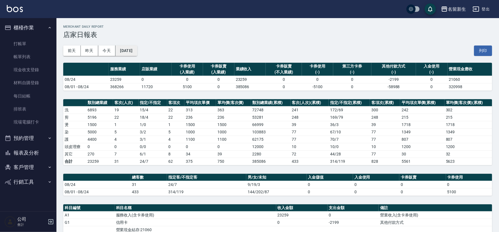
click at [136, 52] on button "[DATE]" at bounding box center [125, 50] width 21 height 10
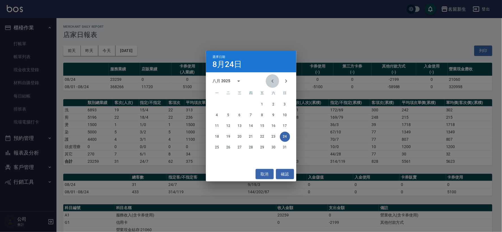
click at [274, 80] on icon "Previous month" at bounding box center [272, 81] width 7 height 7
click at [284, 78] on icon "Next month" at bounding box center [286, 81] width 7 height 7
click at [261, 136] on button "22" at bounding box center [262, 137] width 10 height 10
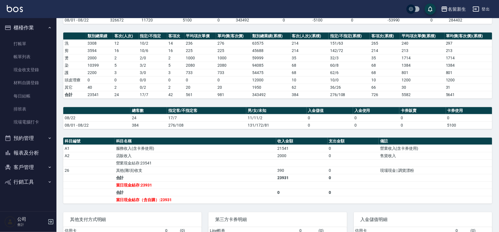
scroll to position [113, 0]
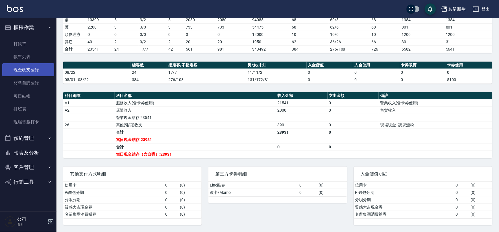
click at [36, 71] on link "現金收支登錄" at bounding box center [28, 69] width 52 height 13
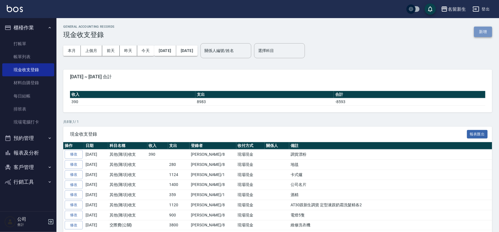
click at [475, 30] on button "新增" at bounding box center [483, 32] width 18 height 10
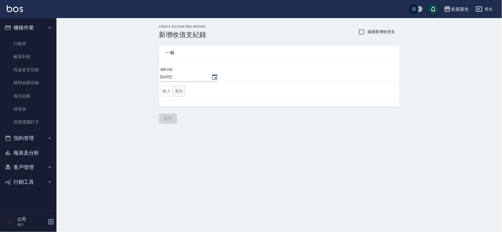
click at [182, 90] on button "支出" at bounding box center [179, 91] width 13 height 12
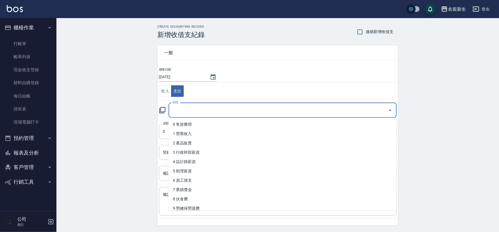
click at [194, 111] on input "科目" at bounding box center [278, 110] width 215 height 10
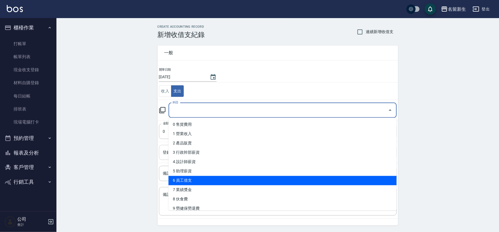
click at [213, 183] on li "6 員工借支" at bounding box center [283, 180] width 228 height 9
type input "6 員工借支"
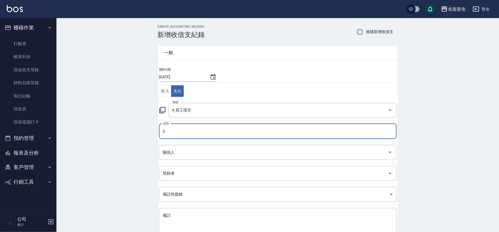
click at [198, 127] on input "0" at bounding box center [278, 131] width 238 height 15
type input "3000"
click at [215, 154] on input "關係人" at bounding box center [274, 152] width 224 height 10
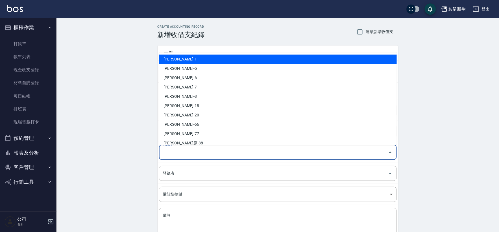
click at [243, 55] on li "[PERSON_NAME]-1" at bounding box center [278, 58] width 238 height 9
type input "[PERSON_NAME]-1"
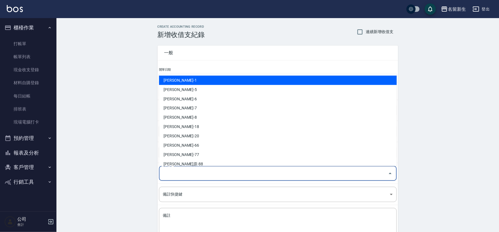
click at [181, 175] on input "登錄者" at bounding box center [274, 173] width 224 height 10
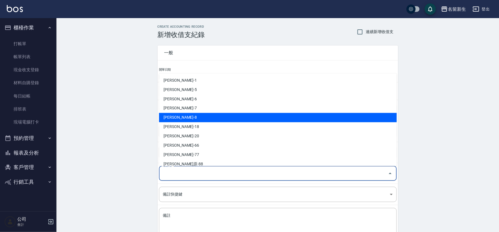
click at [107, 114] on div "CREATE ACCOUNTING RECORD 新增收借支紀錄 連續新增收借支 一般 開單日期 2025/08/24 收入 支出 科目 6 員工借支 科目 …" at bounding box center [277, 144] width 442 height 252
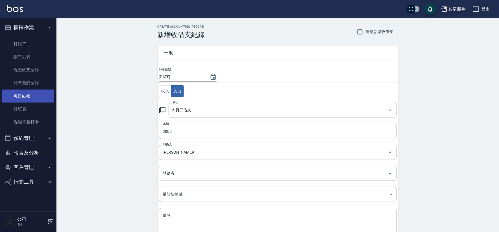
click at [31, 90] on link "每日結帳" at bounding box center [28, 96] width 52 height 13
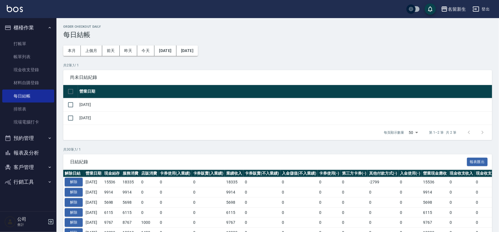
click at [77, 105] on td at bounding box center [70, 104] width 15 height 13
click at [74, 104] on input "checkbox" at bounding box center [71, 105] width 12 height 12
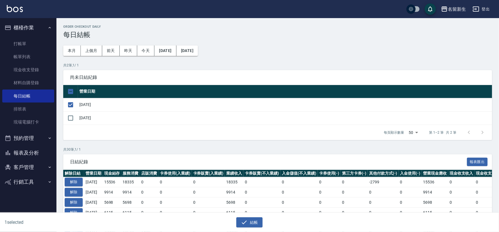
click at [264, 222] on div "結帳" at bounding box center [249, 222] width 243 height 10
click at [255, 224] on button "結帳" at bounding box center [249, 222] width 26 height 10
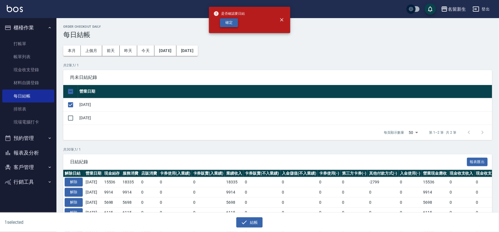
click at [235, 23] on button "確定" at bounding box center [229, 22] width 18 height 9
checkbox input "false"
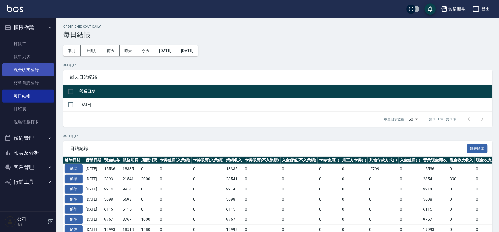
click at [34, 74] on link "現金收支登錄" at bounding box center [28, 69] width 52 height 13
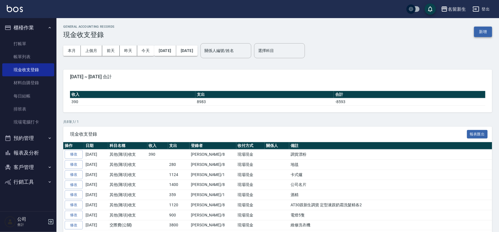
click at [482, 33] on button "新增" at bounding box center [483, 32] width 18 height 10
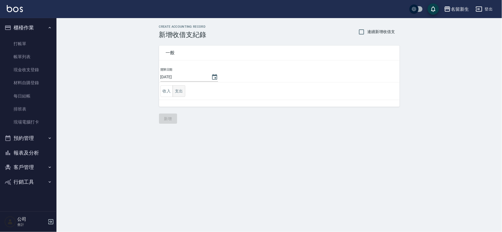
click at [179, 90] on button "支出" at bounding box center [179, 91] width 13 height 12
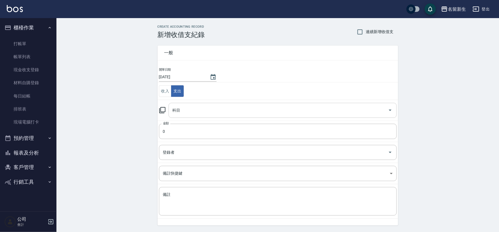
click at [200, 108] on input "科目" at bounding box center [278, 110] width 215 height 10
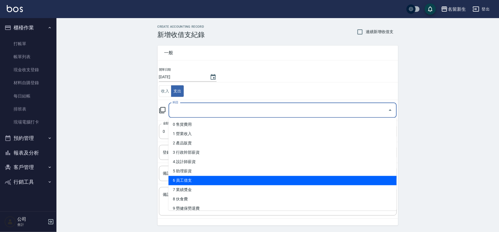
click at [224, 179] on li "6 員工借支" at bounding box center [283, 180] width 228 height 9
type input "6 員工借支"
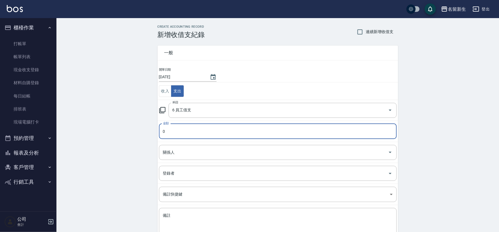
click at [199, 136] on input "0" at bounding box center [278, 131] width 238 height 15
type input "3000"
drag, startPoint x: 207, startPoint y: 161, endPoint x: 216, endPoint y: 154, distance: 11.5
click at [208, 160] on td "關係人 關係人" at bounding box center [278, 152] width 241 height 21
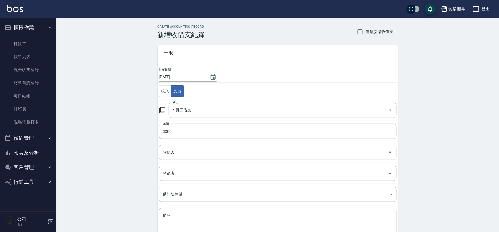
click at [216, 153] on input "關係人" at bounding box center [274, 152] width 224 height 10
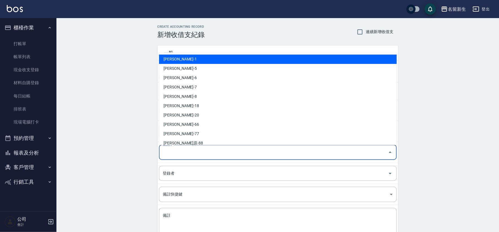
click at [236, 62] on li "[PERSON_NAME]-1" at bounding box center [278, 58] width 238 height 9
type input "[PERSON_NAME]-1"
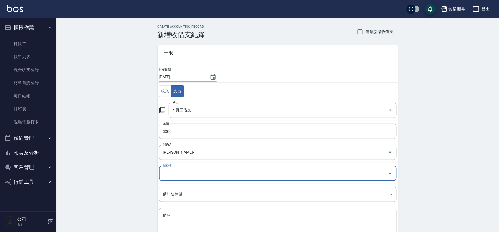
click at [206, 179] on div "登錄者" at bounding box center [278, 173] width 238 height 15
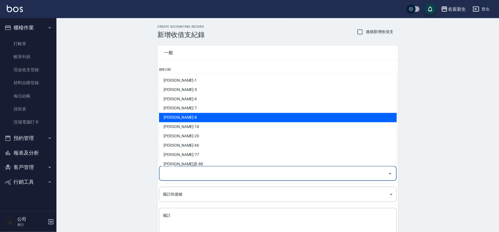
click at [217, 117] on li "[PERSON_NAME]-8" at bounding box center [278, 117] width 238 height 9
type input "[PERSON_NAME]-8"
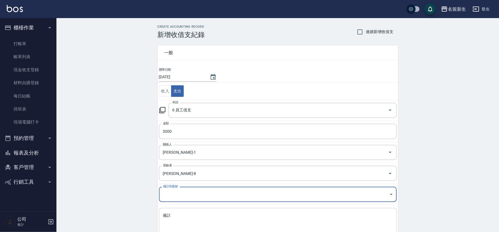
click at [232, 217] on textarea "備註" at bounding box center [278, 222] width 230 height 19
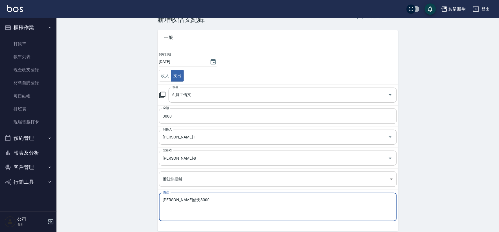
scroll to position [38, 0]
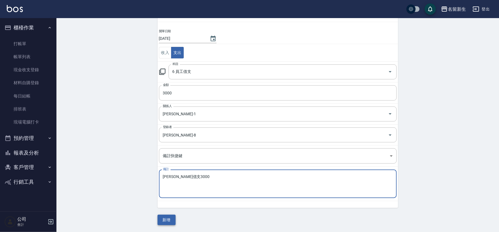
type textarea "王玉芳借支3000"
click at [169, 222] on button "新增" at bounding box center [167, 220] width 18 height 10
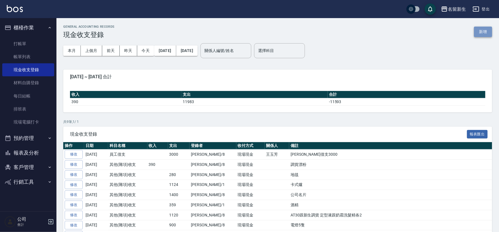
click at [490, 32] on button "新增" at bounding box center [483, 32] width 18 height 10
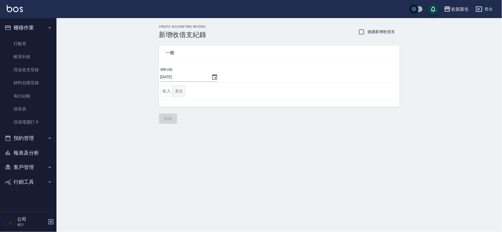
drag, startPoint x: 176, startPoint y: 87, endPoint x: 173, endPoint y: 91, distance: 4.5
click at [176, 87] on button "支出" at bounding box center [179, 91] width 13 height 12
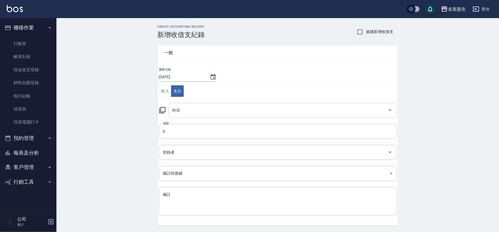
click at [190, 111] on input "科目" at bounding box center [278, 110] width 215 height 10
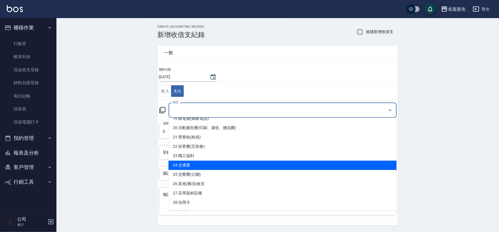
scroll to position [188, 0]
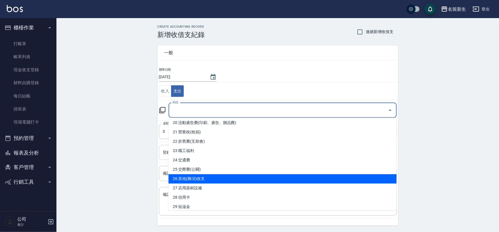
drag, startPoint x: 199, startPoint y: 177, endPoint x: 201, endPoint y: 157, distance: 20.2
click at [199, 177] on li "26 其他(雜項)收支" at bounding box center [283, 178] width 228 height 9
type input "26 其他(雜項)收支"
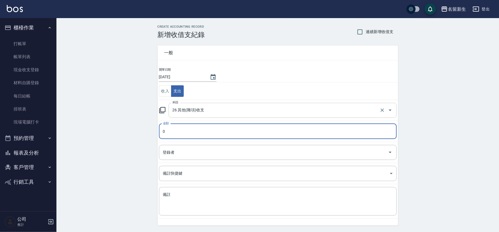
drag, startPoint x: 182, startPoint y: 134, endPoint x: 198, endPoint y: 114, distance: 26.1
click at [182, 134] on input "0" at bounding box center [278, 131] width 238 height 15
type input "1100"
click at [207, 152] on input "登錄者" at bounding box center [274, 152] width 224 height 10
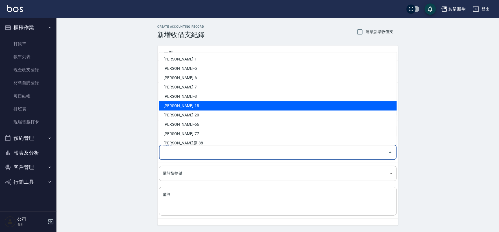
click at [212, 101] on li "[PERSON_NAME]-18" at bounding box center [278, 105] width 238 height 9
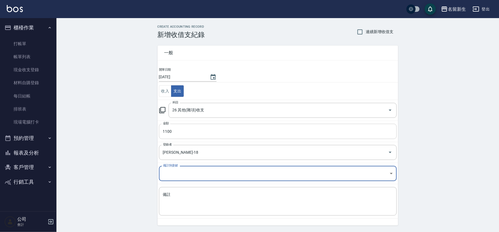
click at [188, 136] on input "1100" at bounding box center [278, 131] width 238 height 15
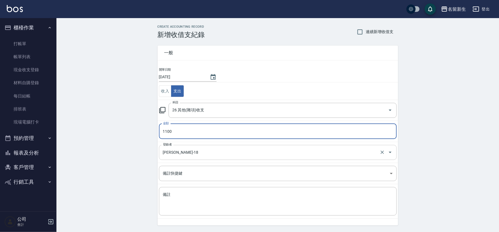
click at [190, 148] on input "[PERSON_NAME]-18" at bounding box center [270, 152] width 217 height 10
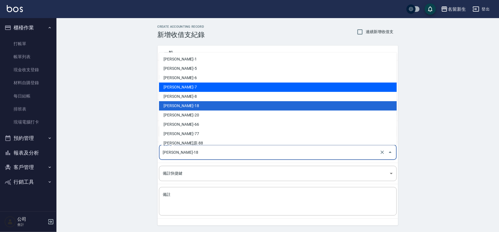
click at [196, 91] on li "[PERSON_NAME]-7" at bounding box center [278, 86] width 238 height 9
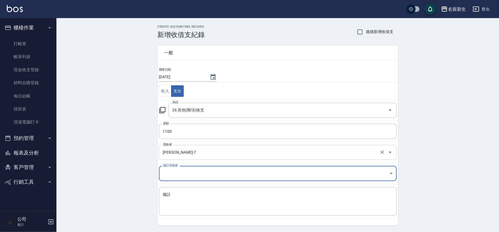
click at [186, 156] on input "[PERSON_NAME]-7" at bounding box center [270, 152] width 217 height 10
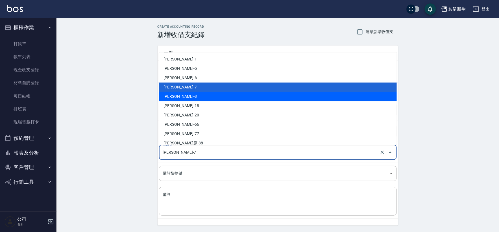
click at [196, 97] on li "[PERSON_NAME]-8" at bounding box center [278, 96] width 238 height 9
type input "[PERSON_NAME]-8"
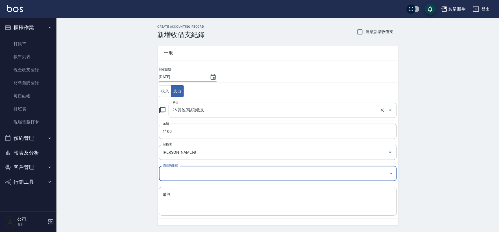
click at [202, 115] on input "26 其他(雜項)收支" at bounding box center [274, 110] width 207 height 10
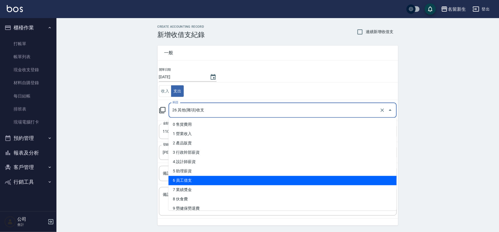
click at [202, 182] on li "6 員工借支" at bounding box center [283, 180] width 228 height 9
type input "6 員工借支"
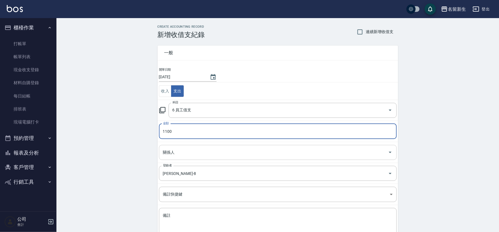
click at [178, 158] on div "關係人" at bounding box center [278, 152] width 238 height 15
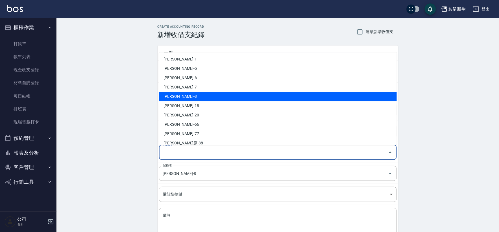
click at [198, 98] on li "[PERSON_NAME]-8" at bounding box center [278, 96] width 238 height 9
type input "[PERSON_NAME]-8"
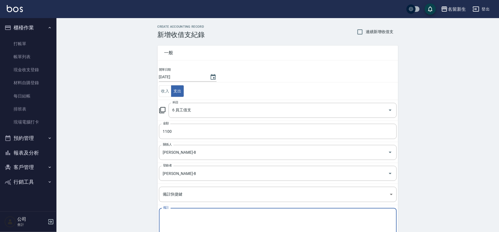
drag, startPoint x: 208, startPoint y: 214, endPoint x: 215, endPoint y: 209, distance: 8.0
click at [209, 214] on textarea "備註" at bounding box center [278, 222] width 230 height 19
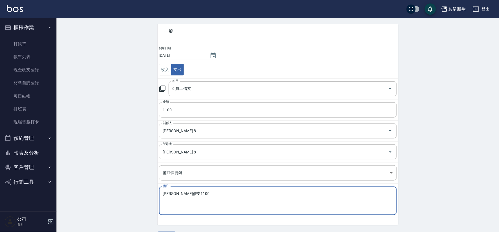
scroll to position [38, 0]
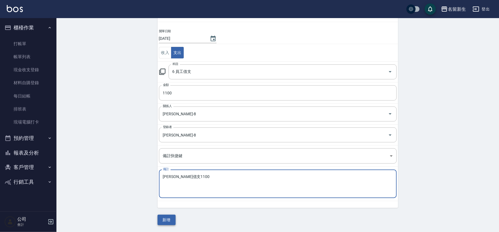
type textarea "陳欣如借支1100"
click at [160, 218] on button "新增" at bounding box center [167, 220] width 18 height 10
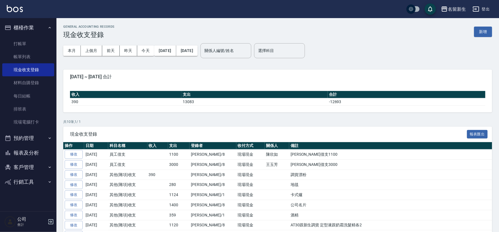
click at [21, 150] on button "報表及分析" at bounding box center [28, 152] width 52 height 15
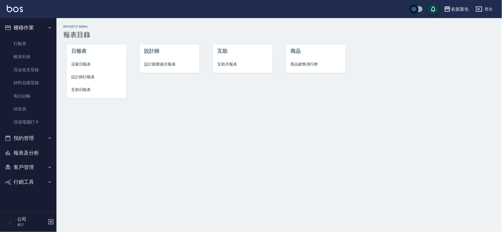
click at [80, 64] on span "店家日報表" at bounding box center [96, 64] width 51 height 6
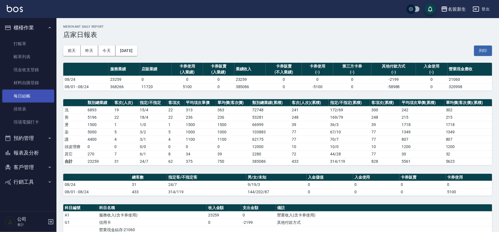
click at [33, 90] on link "每日結帳" at bounding box center [28, 96] width 52 height 13
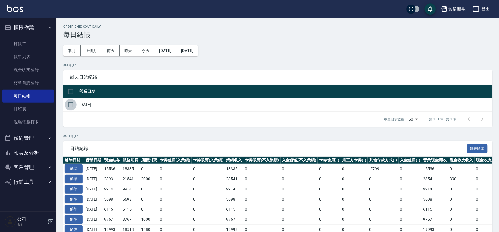
click at [67, 102] on input "checkbox" at bounding box center [71, 105] width 12 height 12
checkbox input "true"
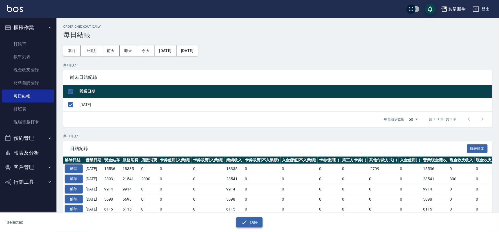
click at [253, 226] on button "結帳" at bounding box center [249, 222] width 26 height 10
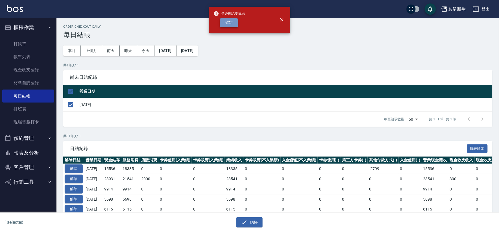
click at [231, 26] on button "確定" at bounding box center [229, 22] width 18 height 9
checkbox input "false"
